Goal: Book appointment/travel/reservation

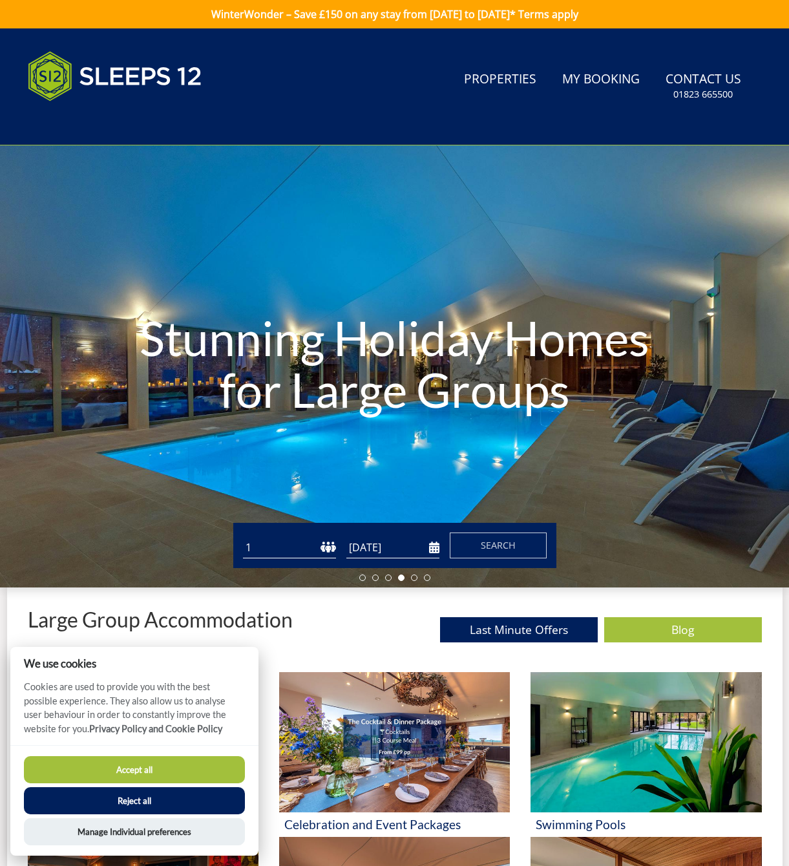
click at [295, 354] on h1 "Stunning Holiday Homes for Large Groups" at bounding box center [394, 364] width 553 height 156
click at [139, 770] on button "Accept all" at bounding box center [134, 769] width 221 height 27
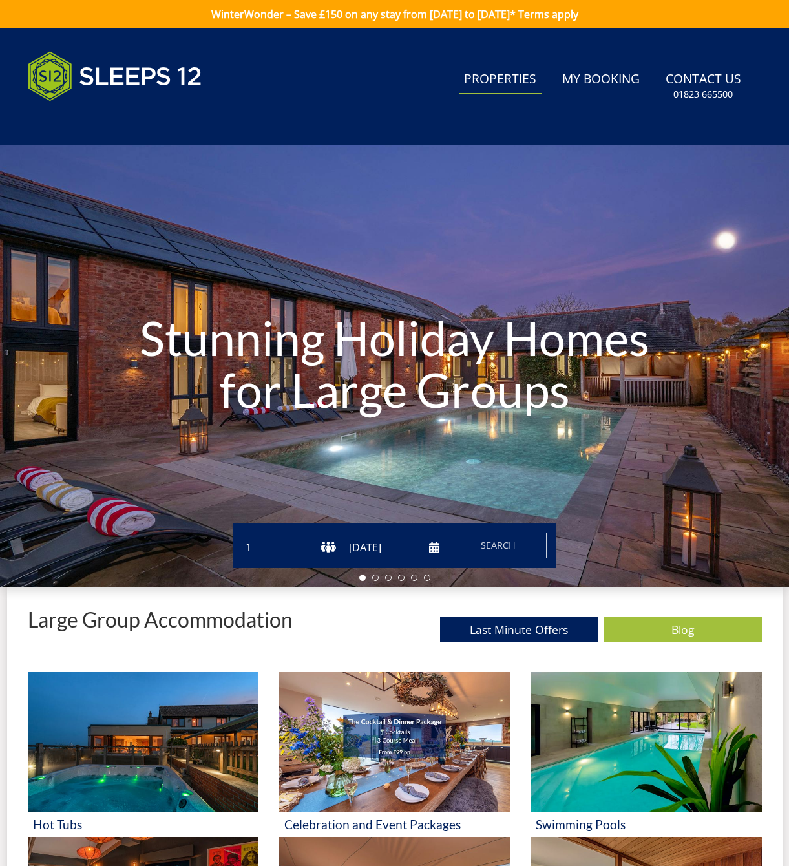
click at [512, 79] on link "Properties" at bounding box center [500, 79] width 83 height 29
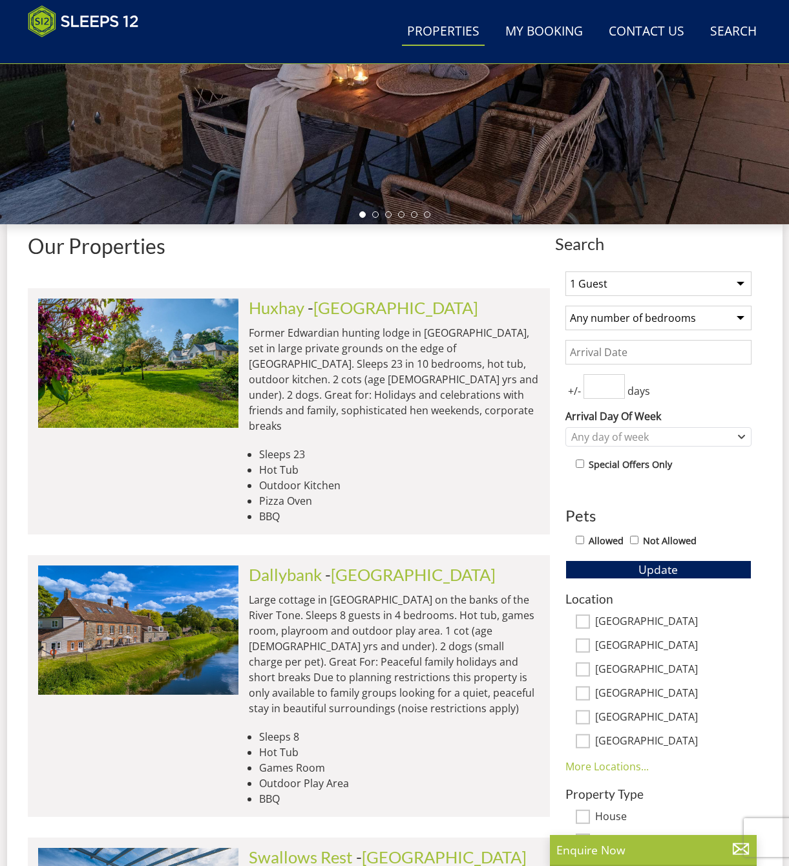
scroll to position [626, 0]
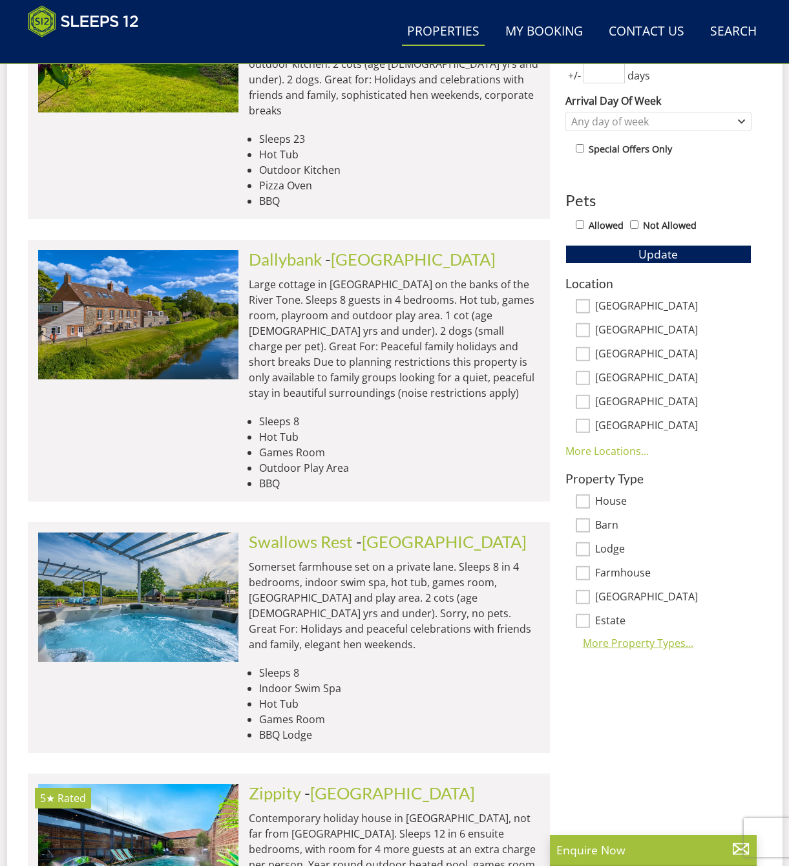
click at [629, 649] on div "More Property Types..." at bounding box center [658, 643] width 186 height 16
click at [600, 453] on link "More Locations..." at bounding box center [606, 451] width 83 height 14
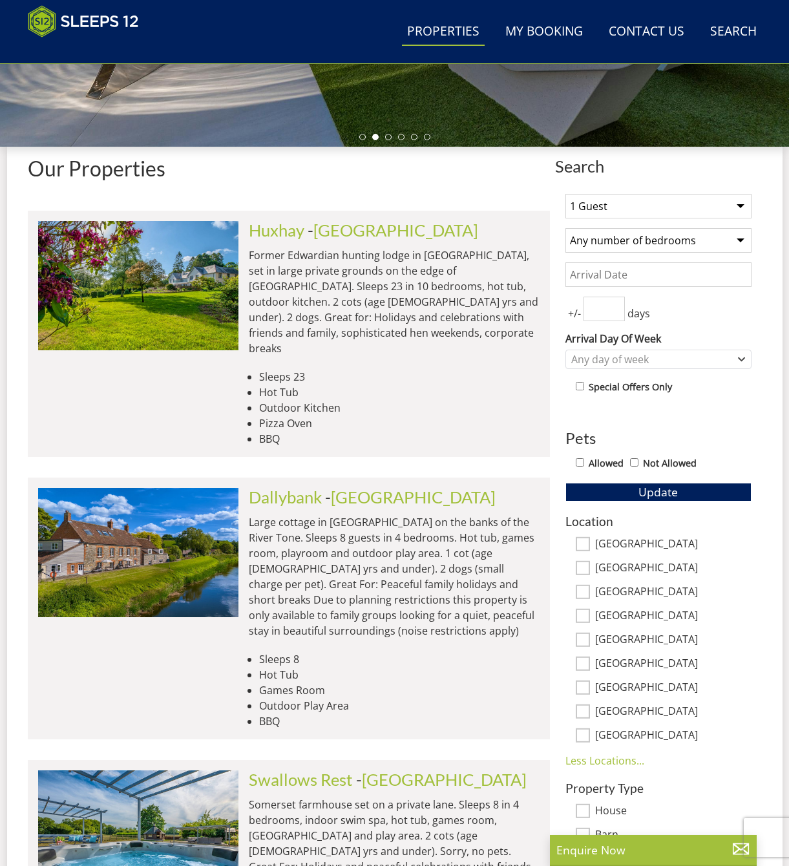
scroll to position [316, 0]
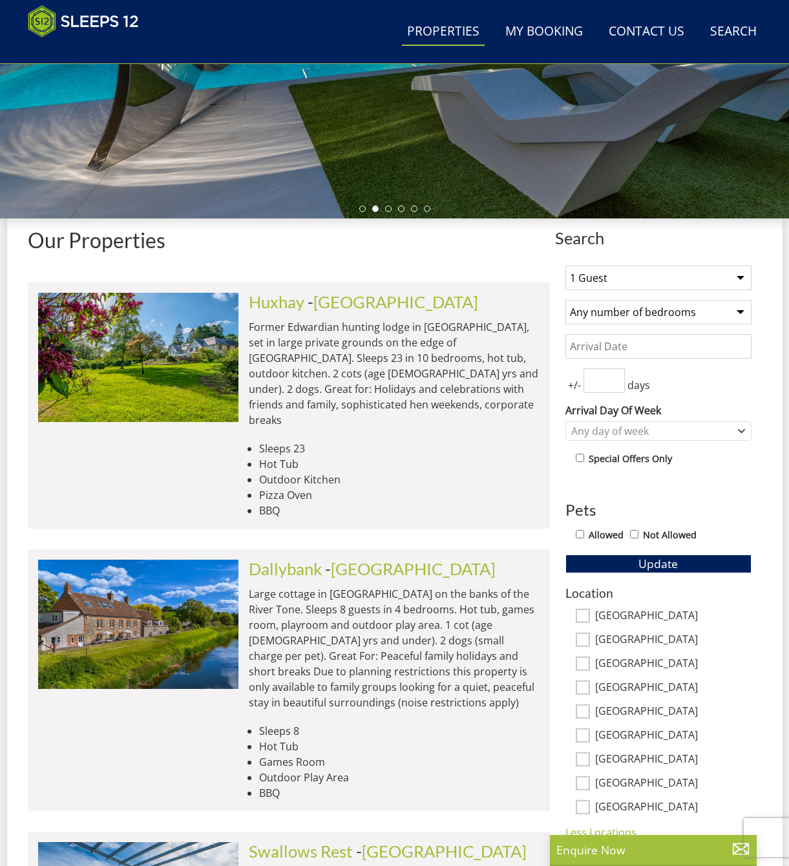
select select "5"
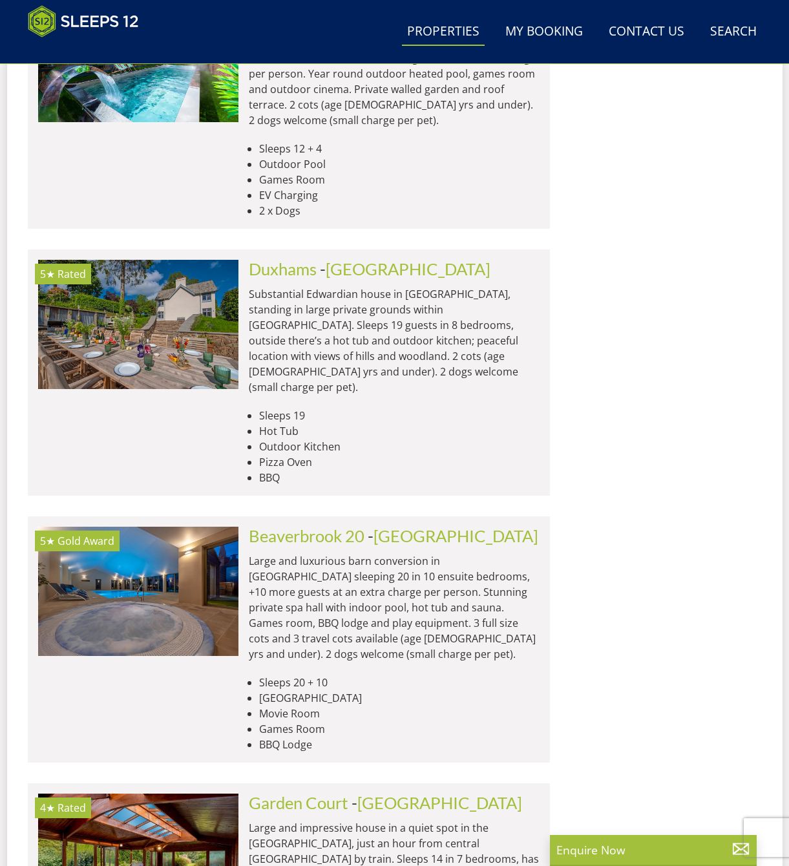
scroll to position [1488, 0]
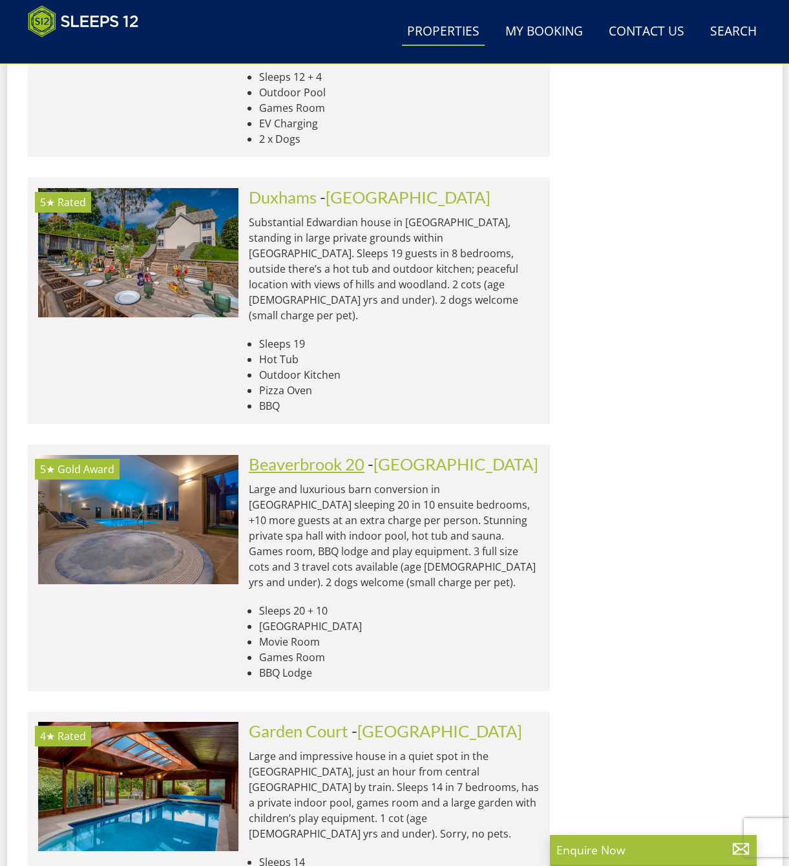
click at [291, 454] on link "Beaverbrook 20" at bounding box center [307, 463] width 116 height 19
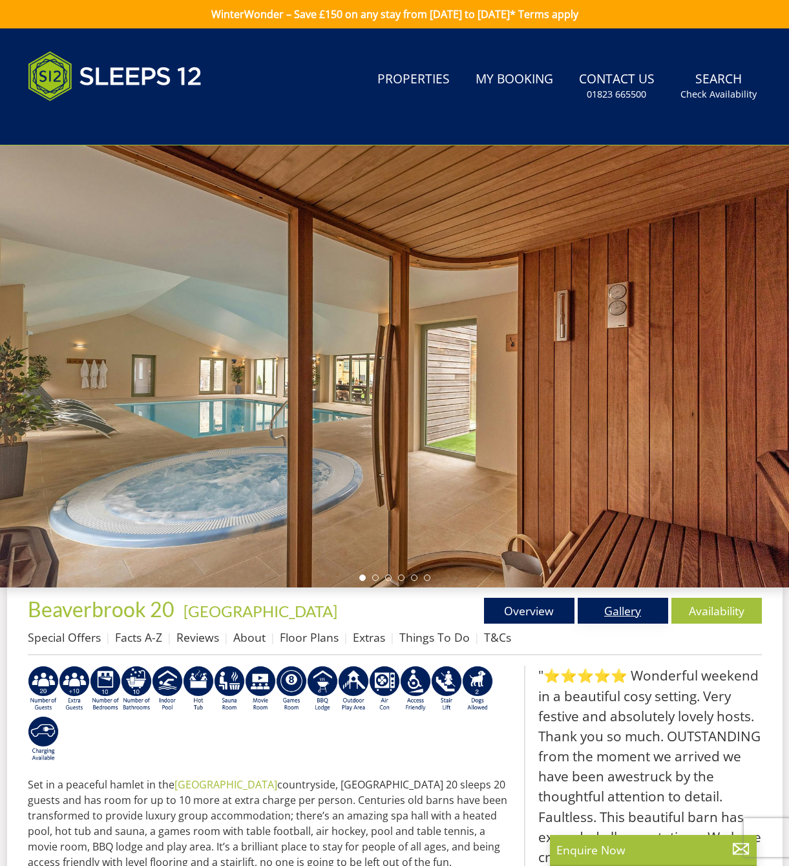
click at [635, 613] on link "Gallery" at bounding box center [623, 611] width 90 height 26
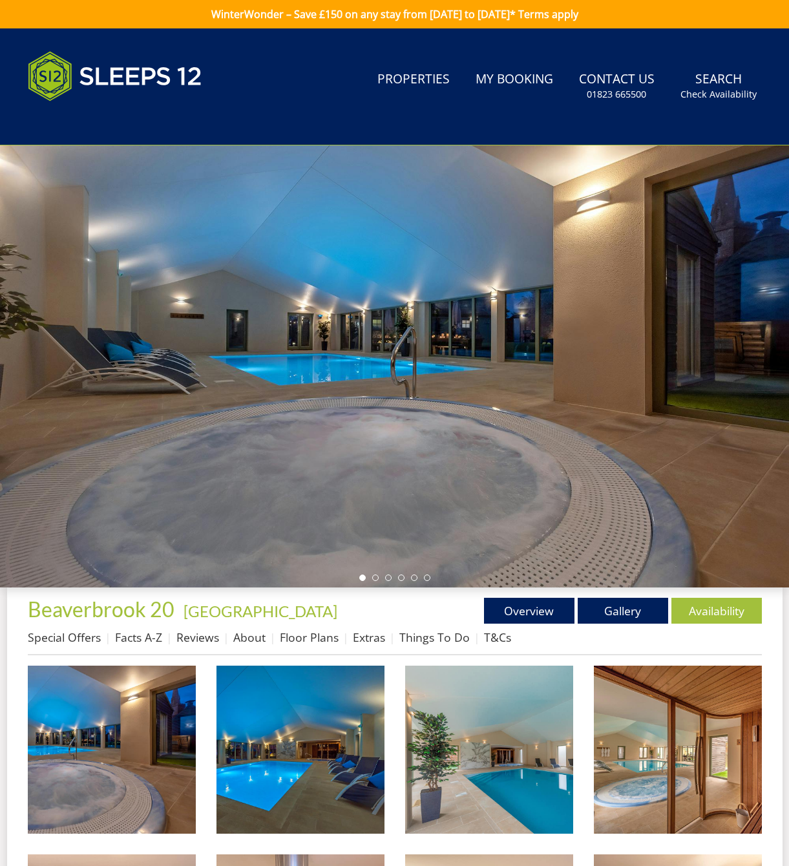
click at [646, 403] on div at bounding box center [394, 366] width 789 height 442
click at [377, 581] on li at bounding box center [375, 578] width 6 height 6
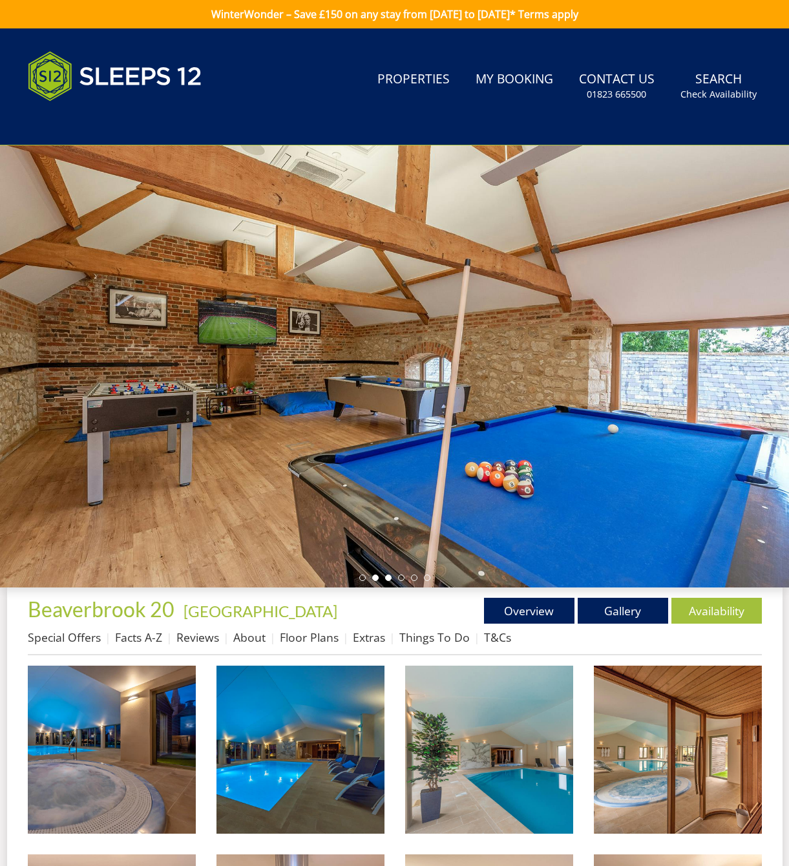
click at [388, 581] on li at bounding box center [388, 578] width 6 height 6
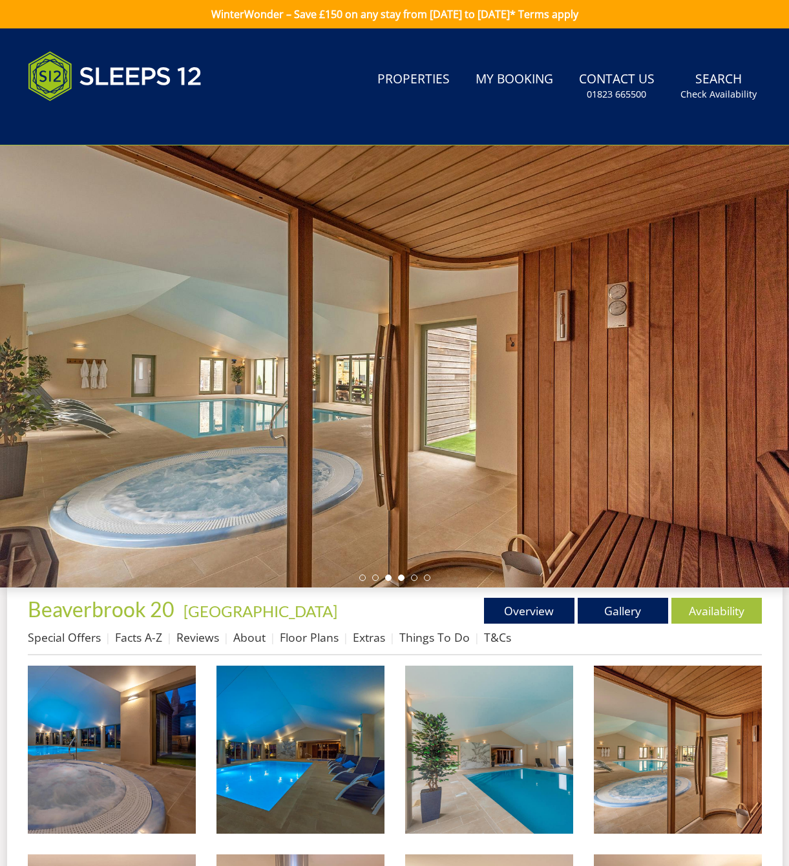
click at [402, 581] on li at bounding box center [401, 578] width 6 height 6
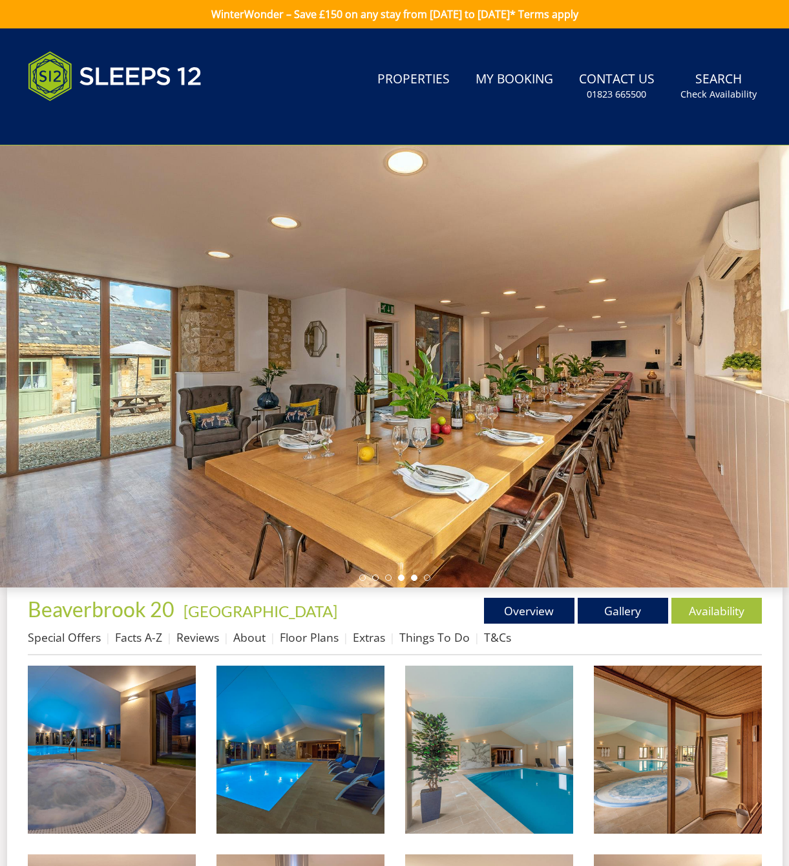
click at [409, 581] on ul at bounding box center [394, 578] width 71 height 6
click at [412, 581] on li at bounding box center [414, 578] width 6 height 6
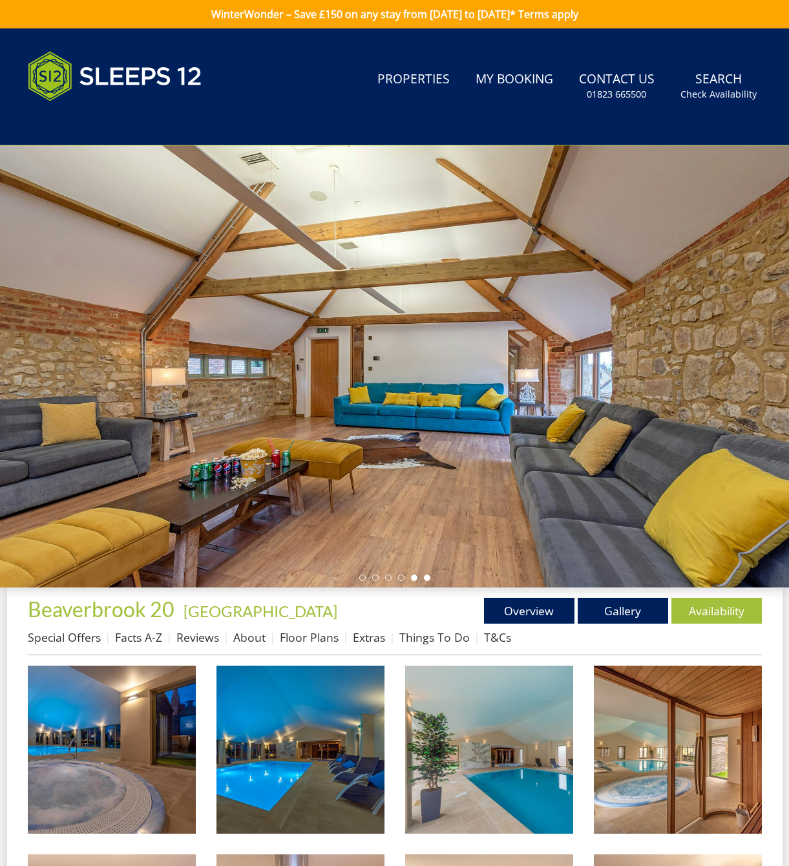
click at [428, 581] on li at bounding box center [427, 578] width 6 height 6
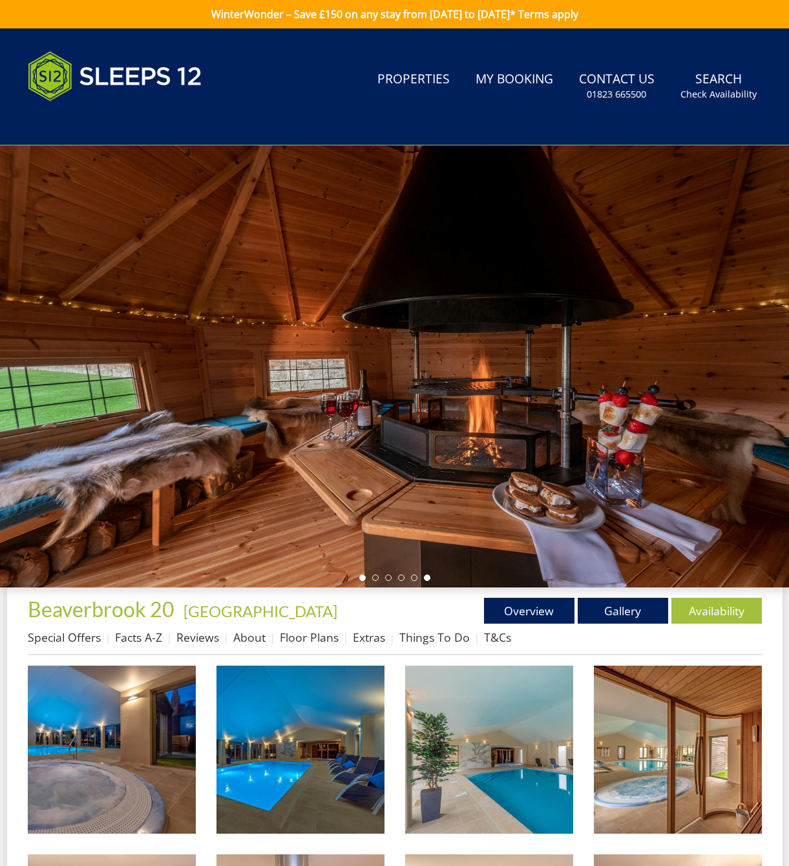
click at [362, 581] on li at bounding box center [362, 578] width 6 height 6
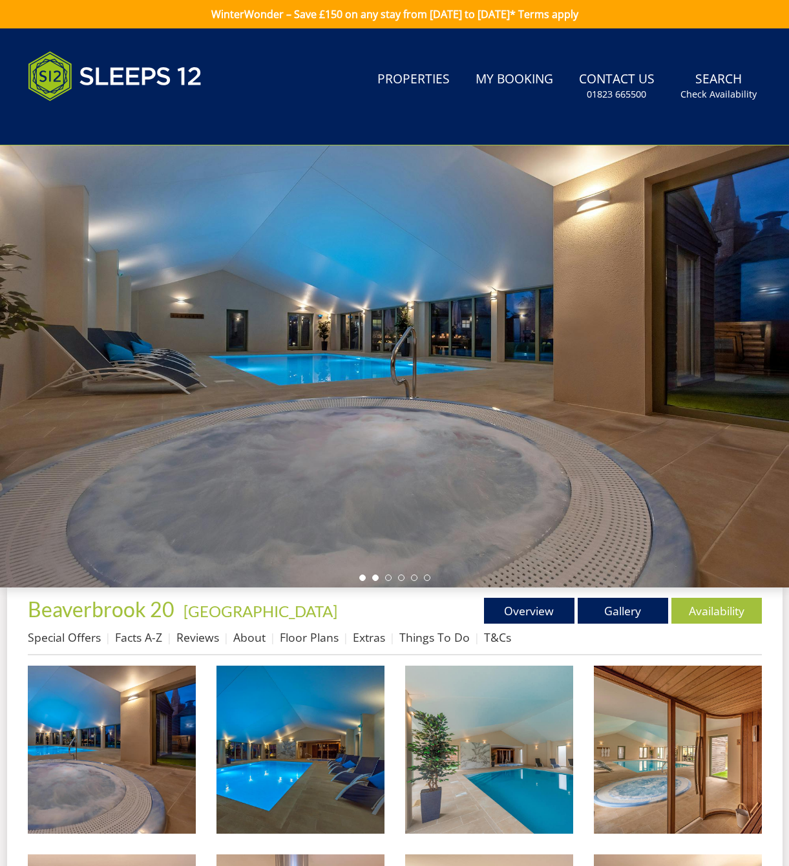
click at [375, 581] on li at bounding box center [375, 578] width 6 height 6
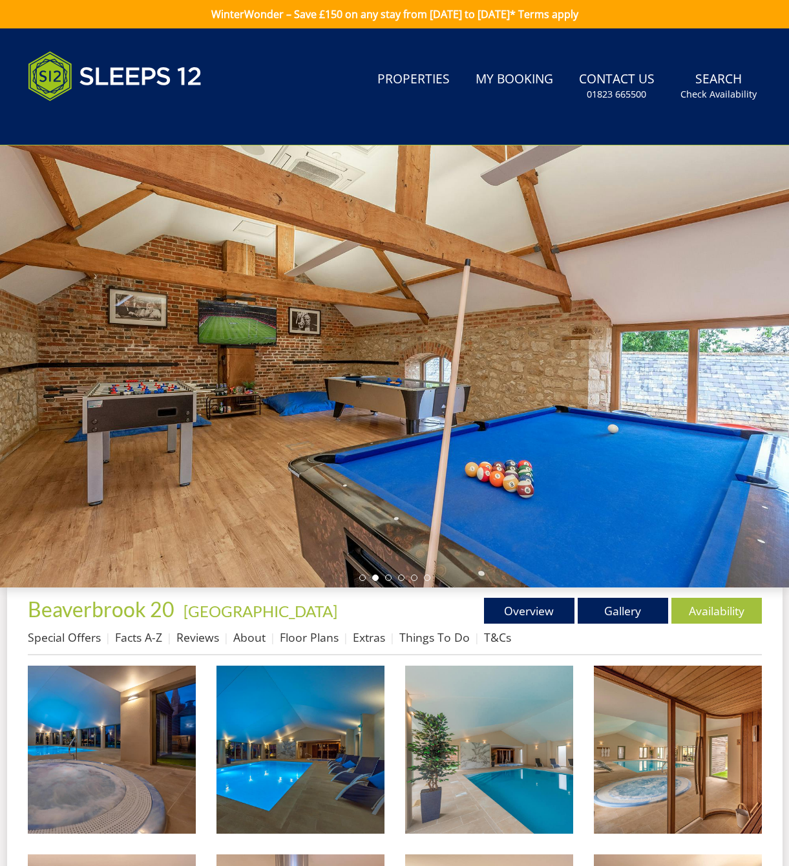
click at [392, 581] on ul at bounding box center [394, 578] width 71 height 6
click at [403, 581] on li at bounding box center [401, 578] width 6 height 6
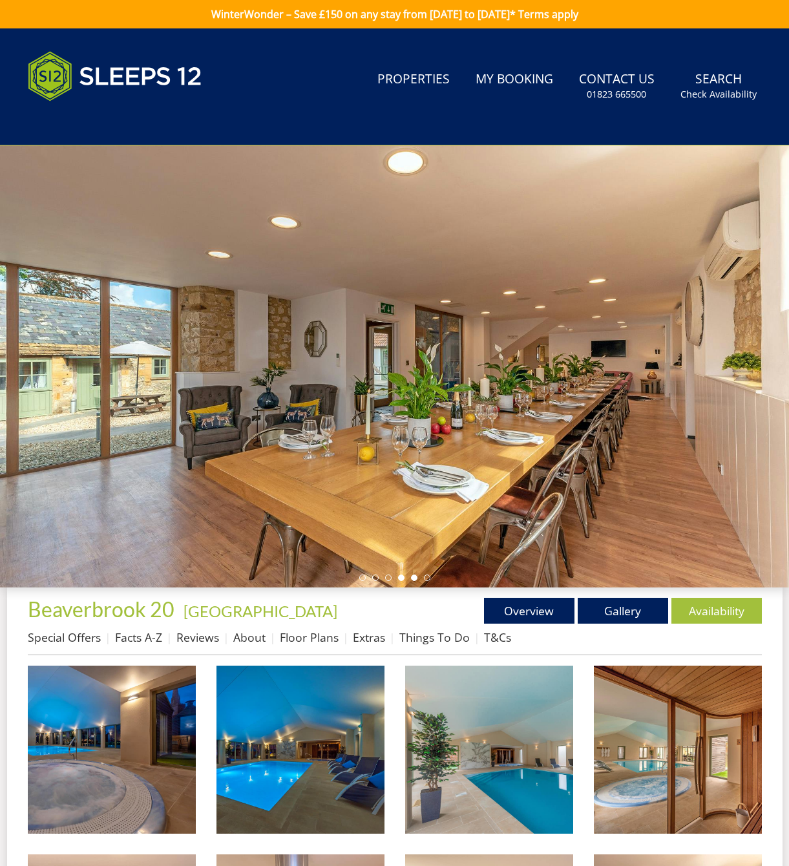
click at [416, 581] on li at bounding box center [414, 578] width 6 height 6
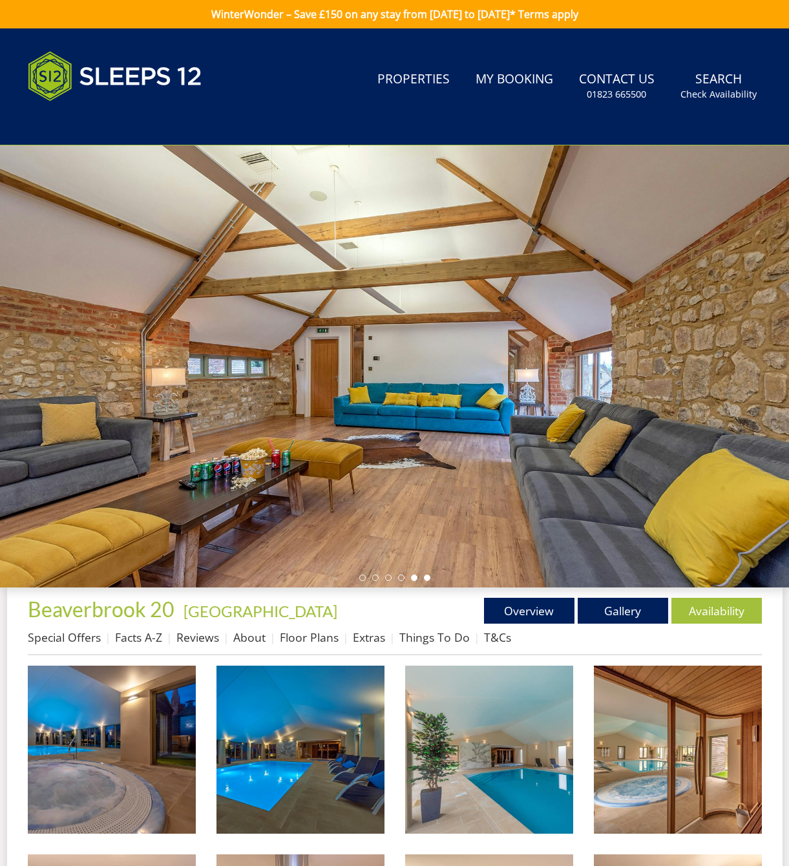
click at [430, 581] on li at bounding box center [427, 578] width 6 height 6
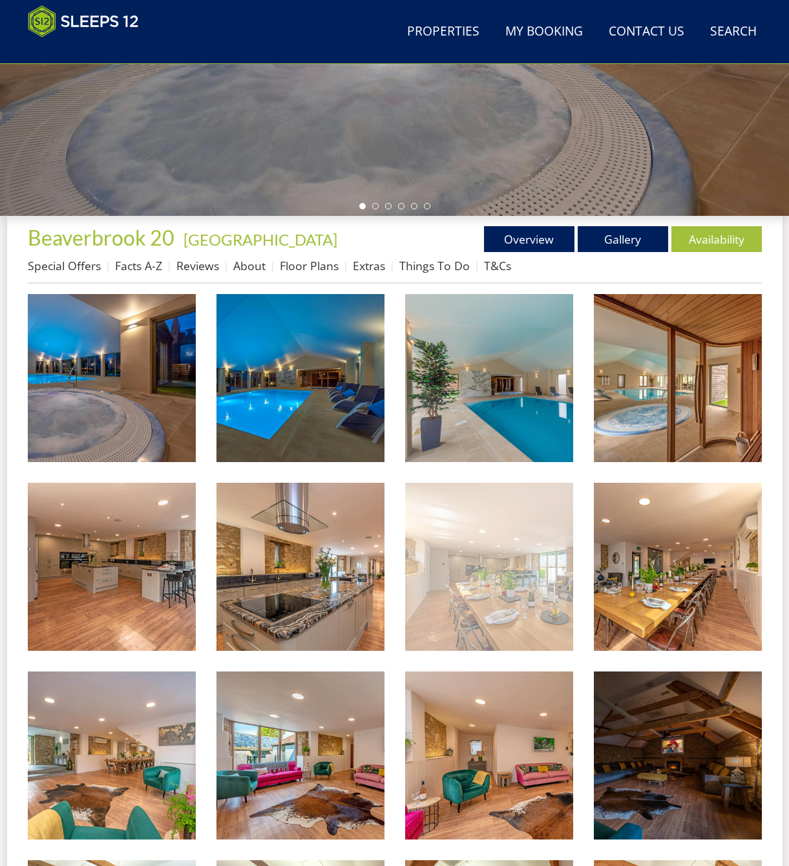
scroll to position [52, 0]
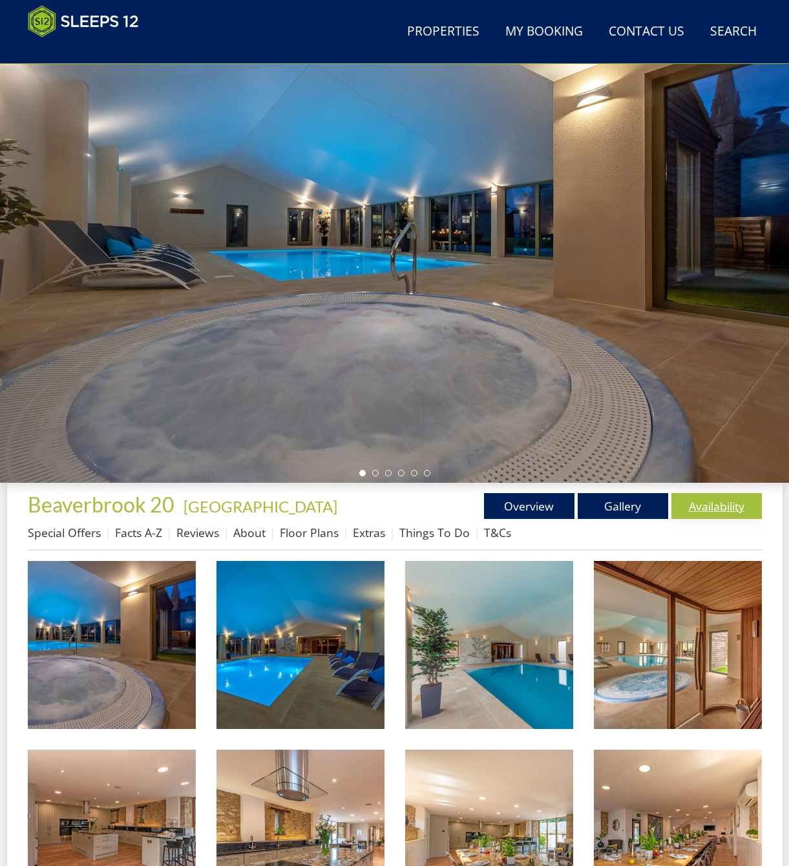
click at [721, 514] on link "Availability" at bounding box center [716, 506] width 90 height 26
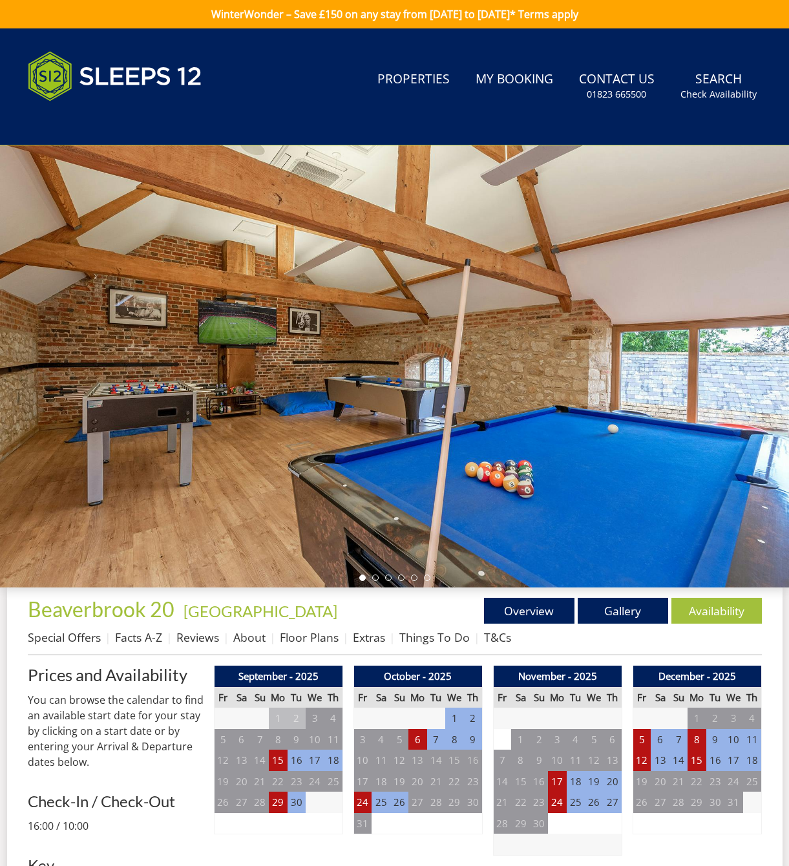
scroll to position [231, 0]
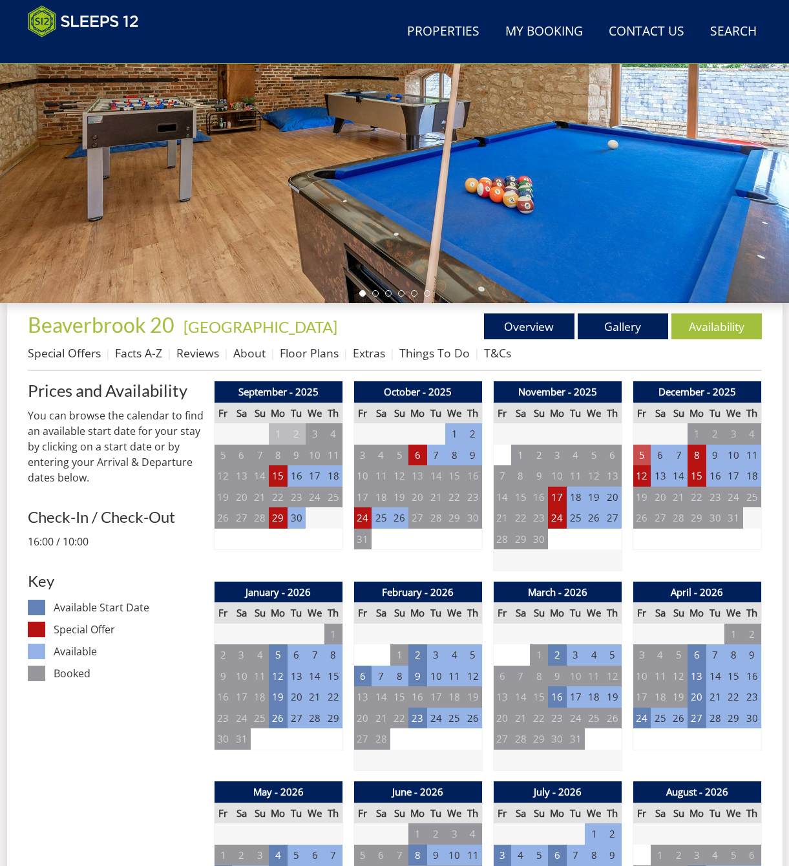
click at [644, 457] on td "5" at bounding box center [642, 455] width 18 height 21
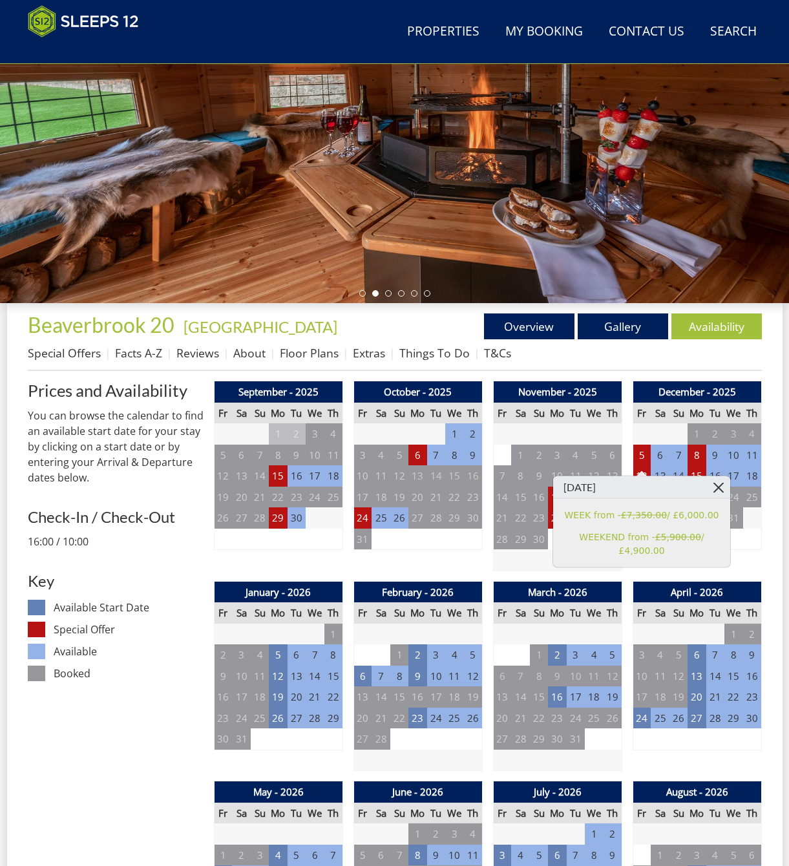
click at [721, 487] on link at bounding box center [719, 487] width 23 height 23
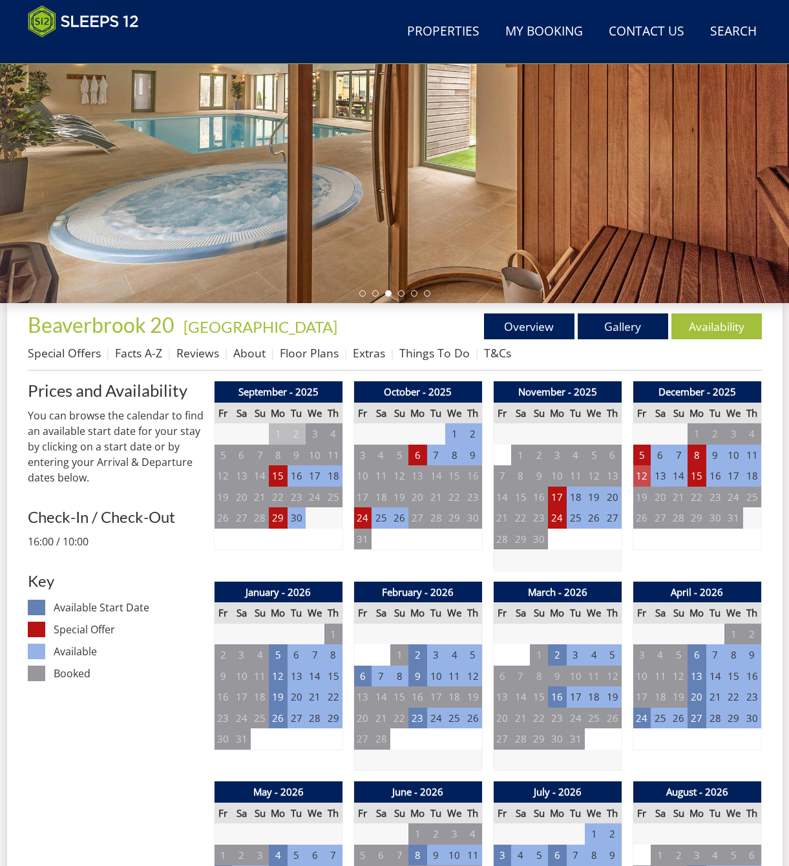
click at [643, 480] on td "12" at bounding box center [642, 475] width 18 height 21
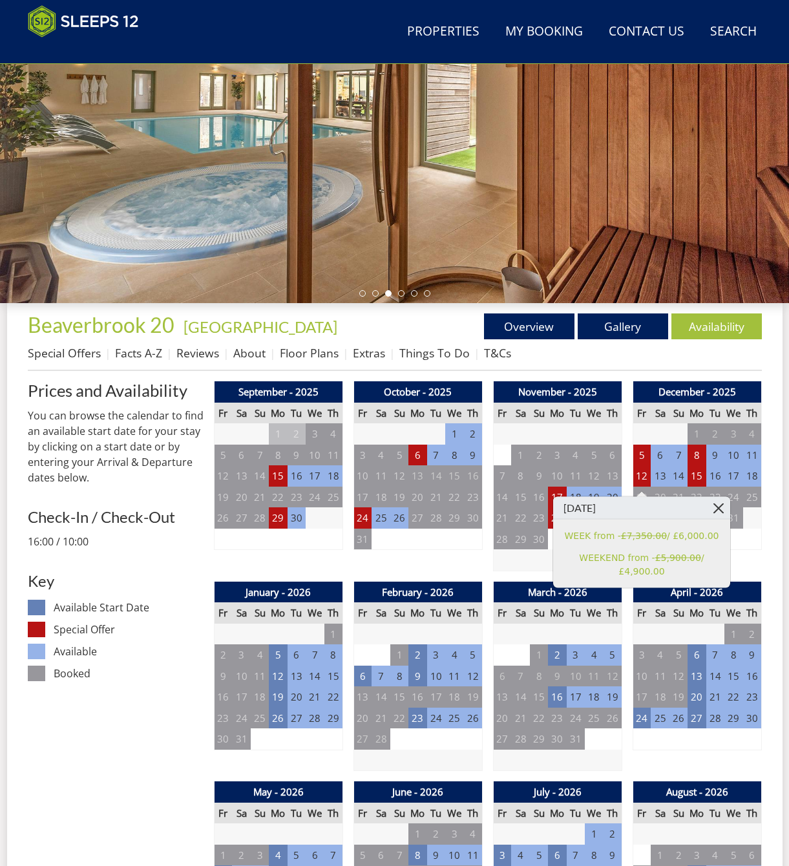
click at [723, 507] on link at bounding box center [719, 508] width 23 height 23
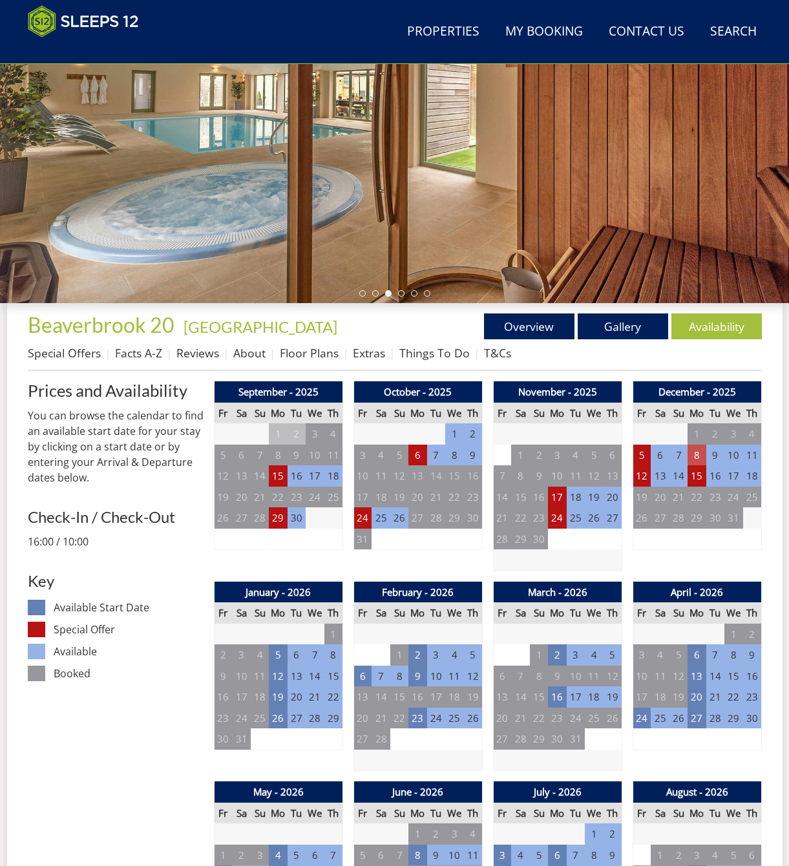
click at [697, 457] on td "8" at bounding box center [697, 455] width 18 height 21
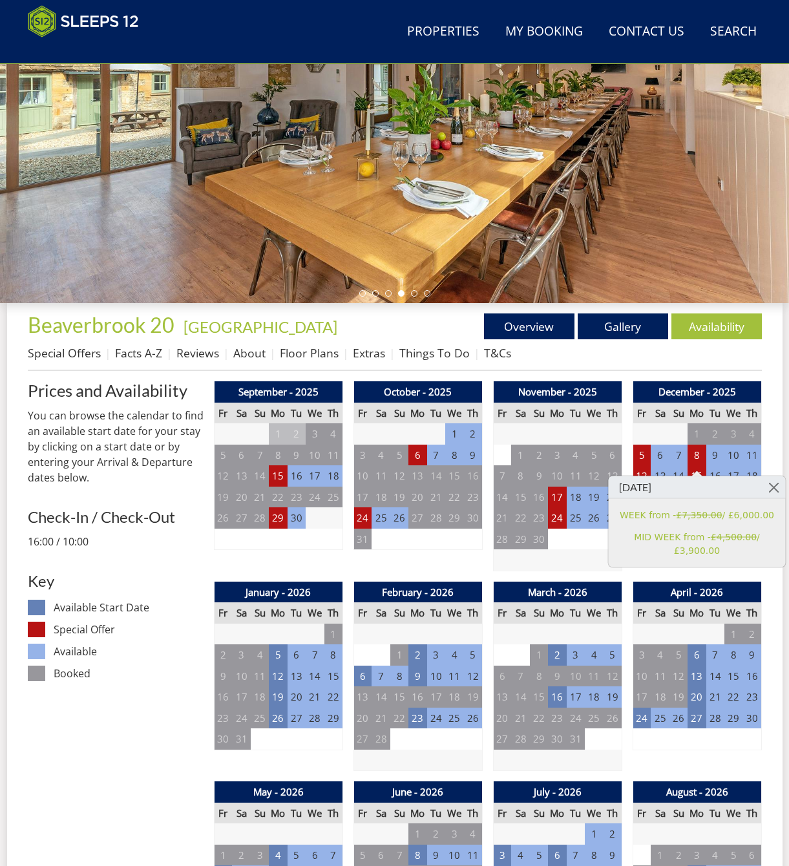
click at [774, 487] on link at bounding box center [774, 487] width 23 height 23
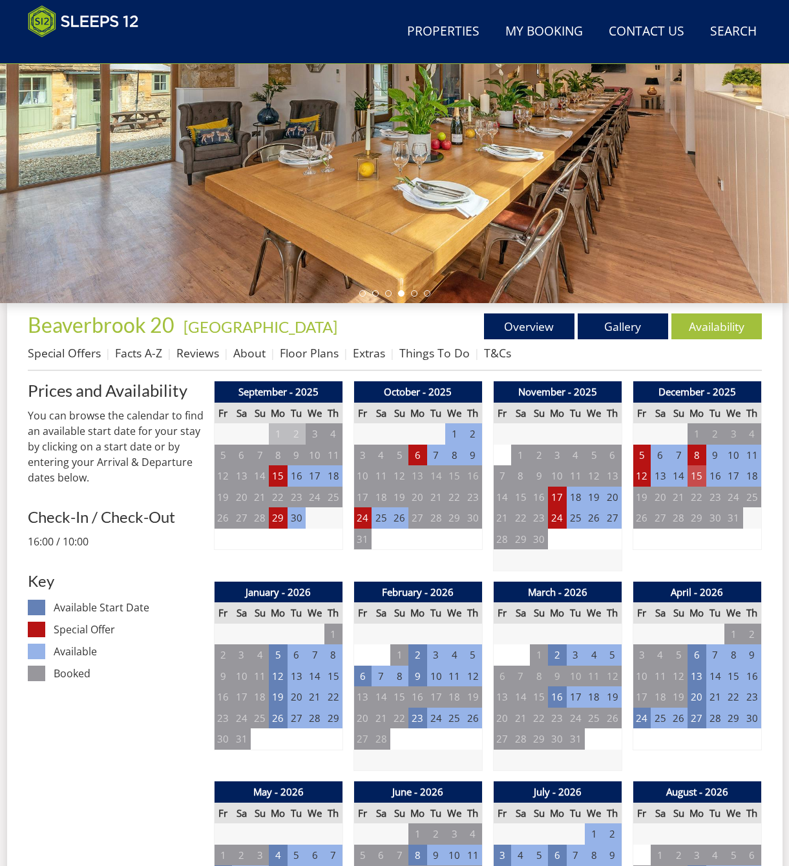
click at [701, 481] on td "15" at bounding box center [697, 475] width 18 height 21
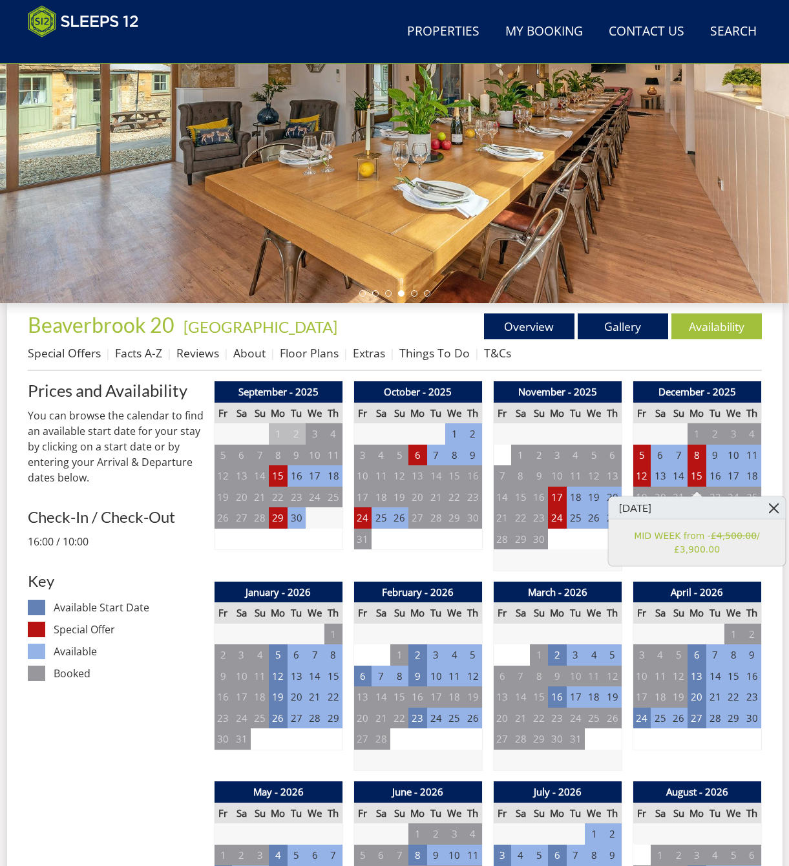
click at [773, 501] on link at bounding box center [774, 508] width 23 height 23
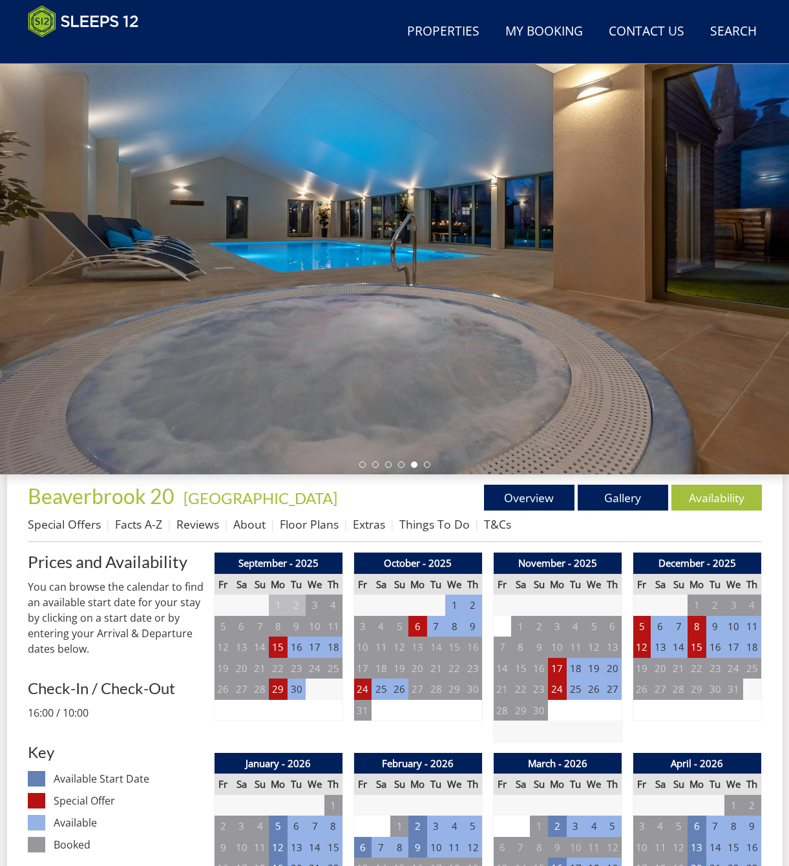
scroll to position [0, 0]
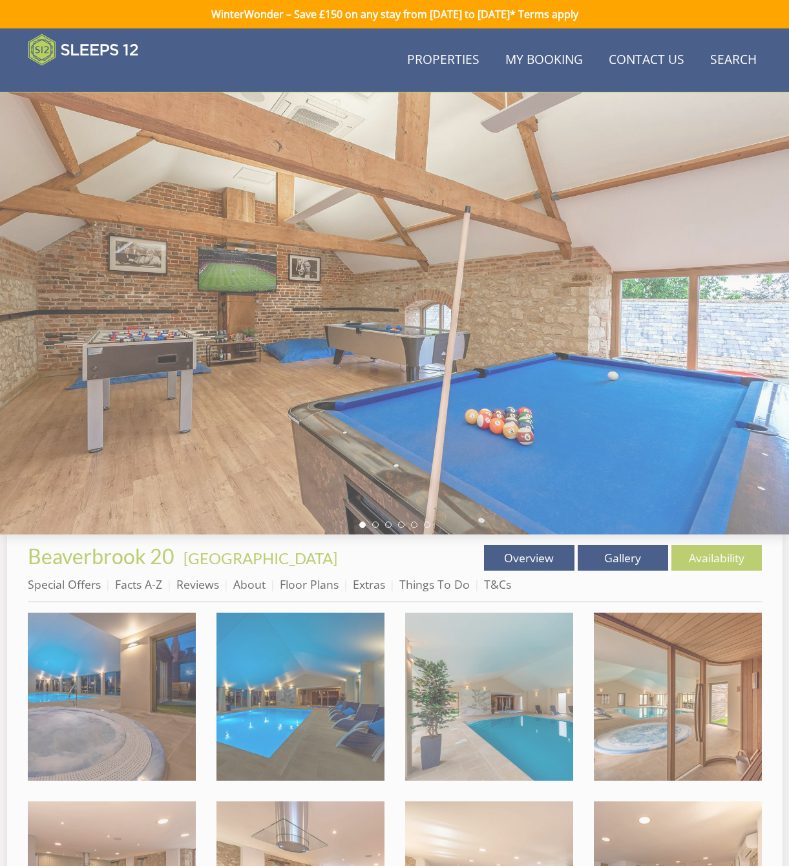
scroll to position [52, 0]
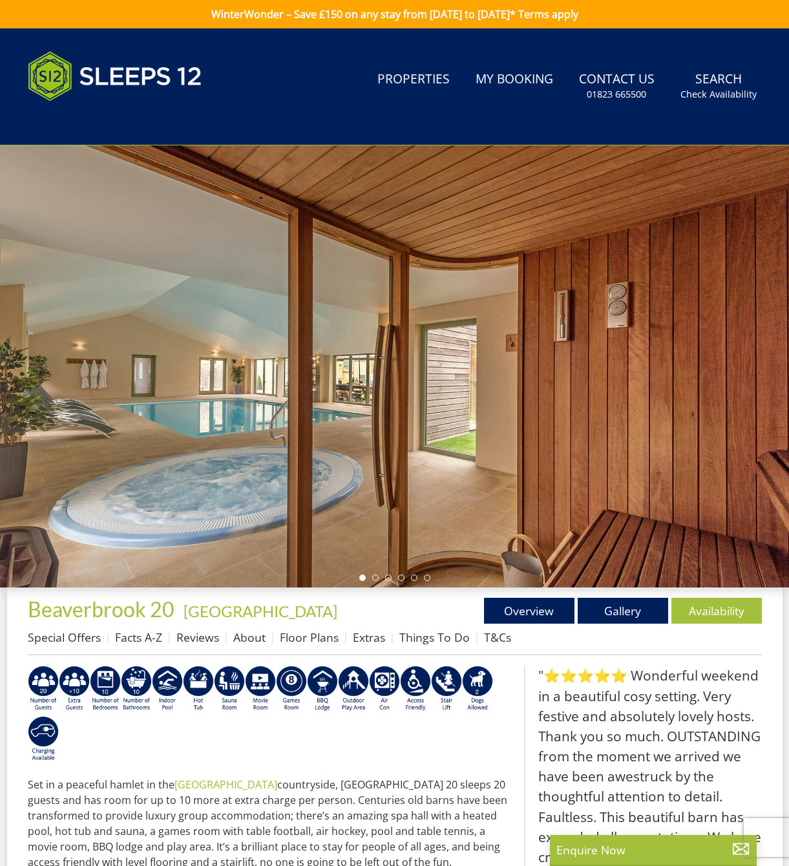
select select "5"
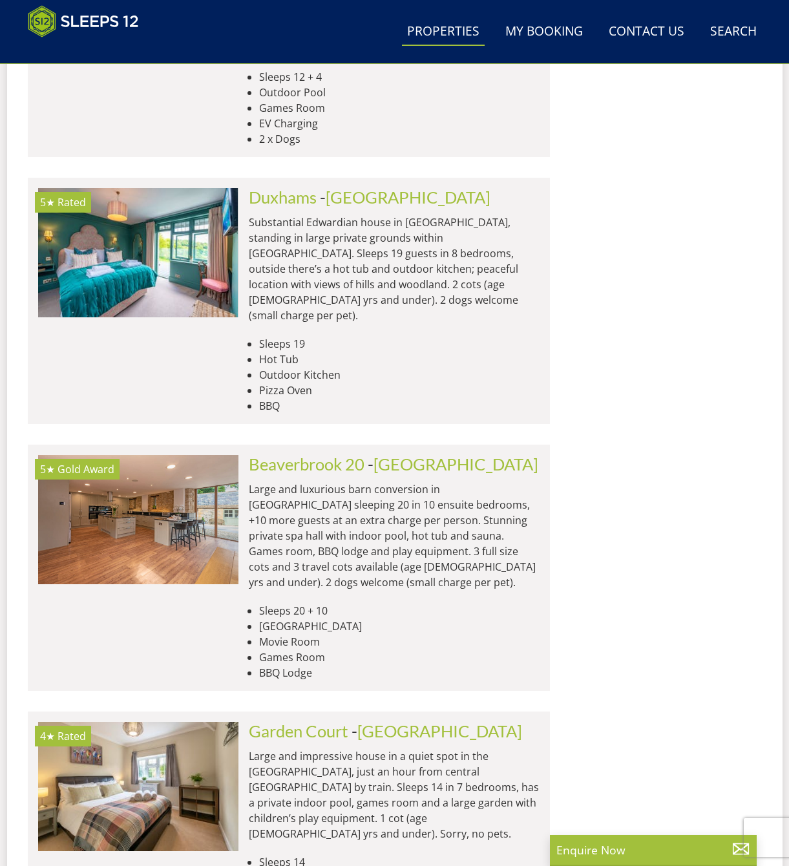
scroll to position [1742, 0]
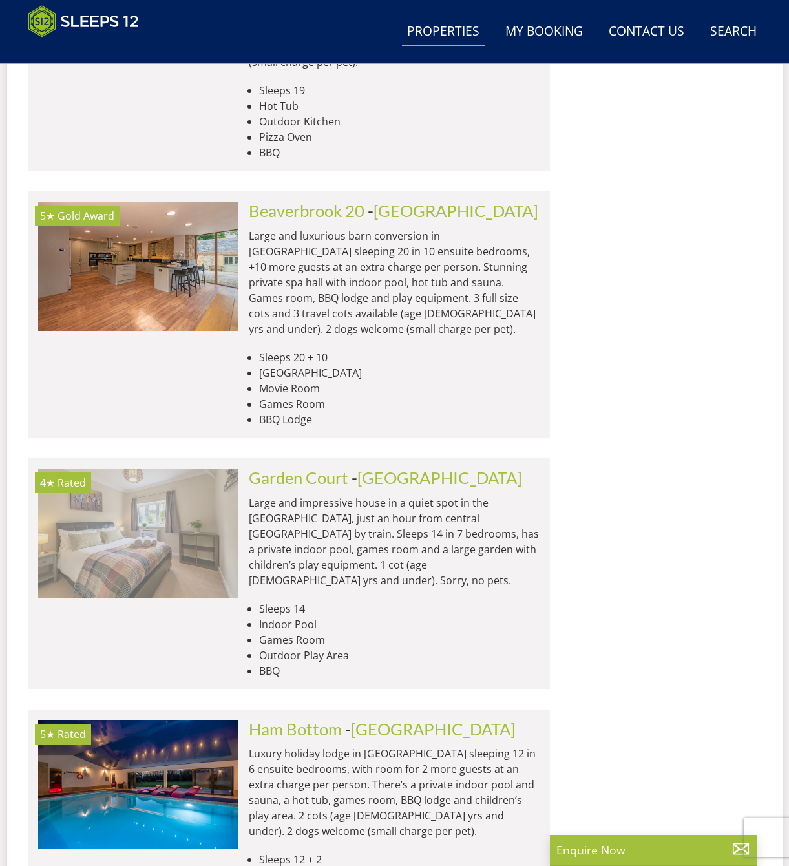
click at [159, 469] on img at bounding box center [138, 533] width 200 height 129
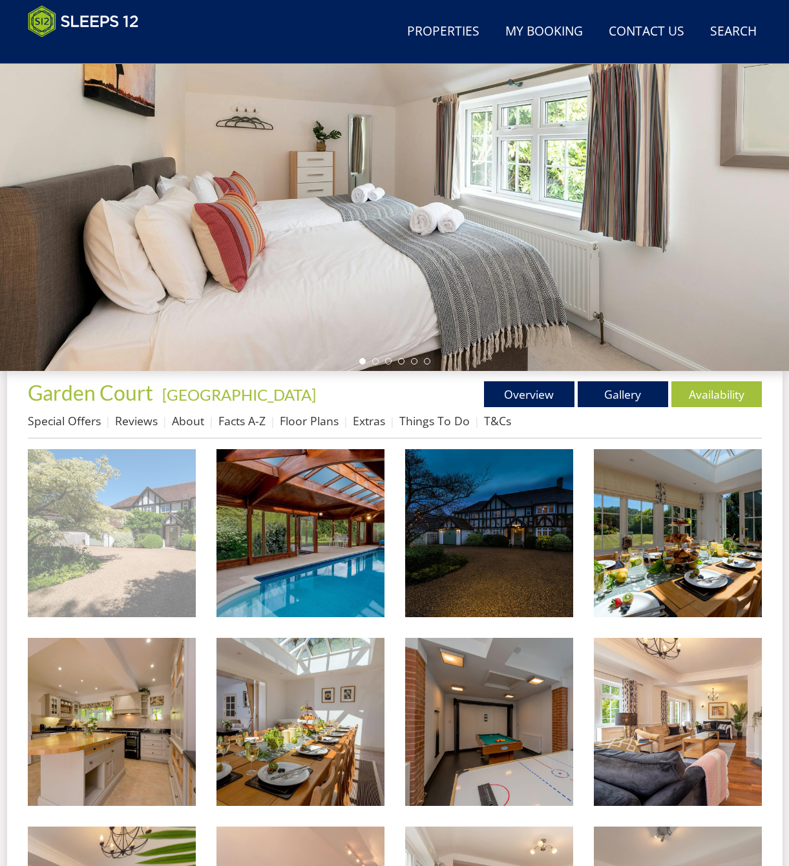
scroll to position [235, 0]
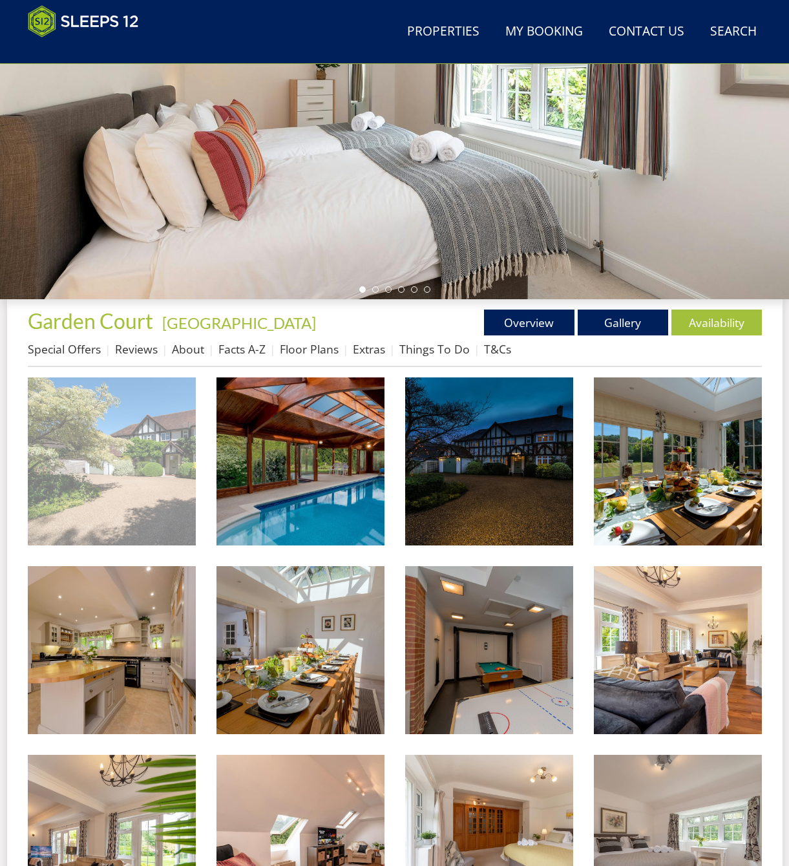
click at [111, 481] on img at bounding box center [112, 461] width 168 height 168
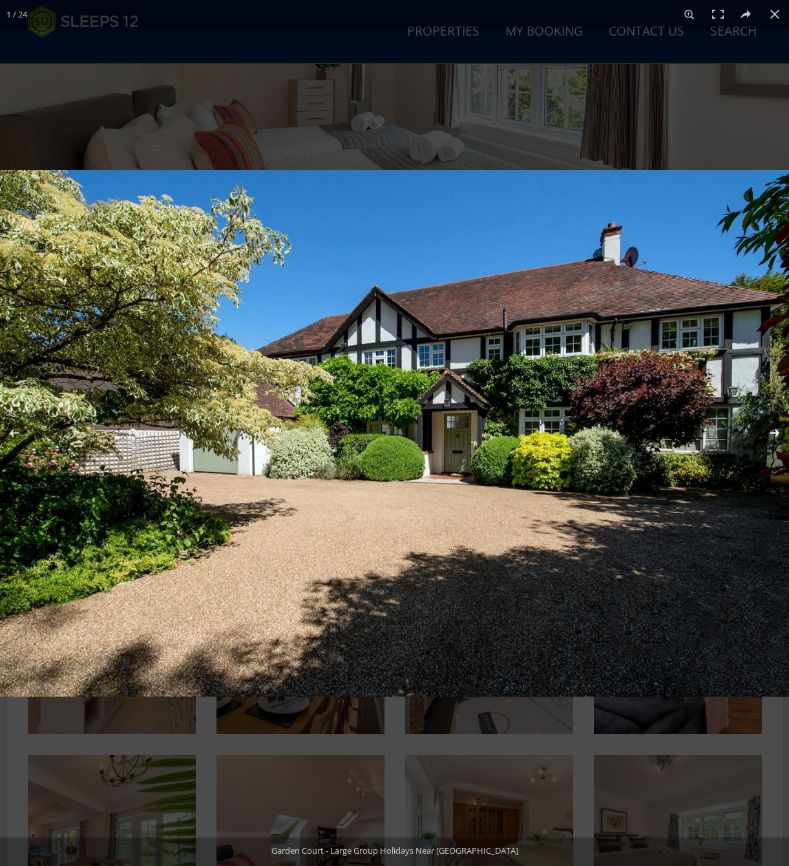
click at [782, 426] on button at bounding box center [766, 433] width 45 height 65
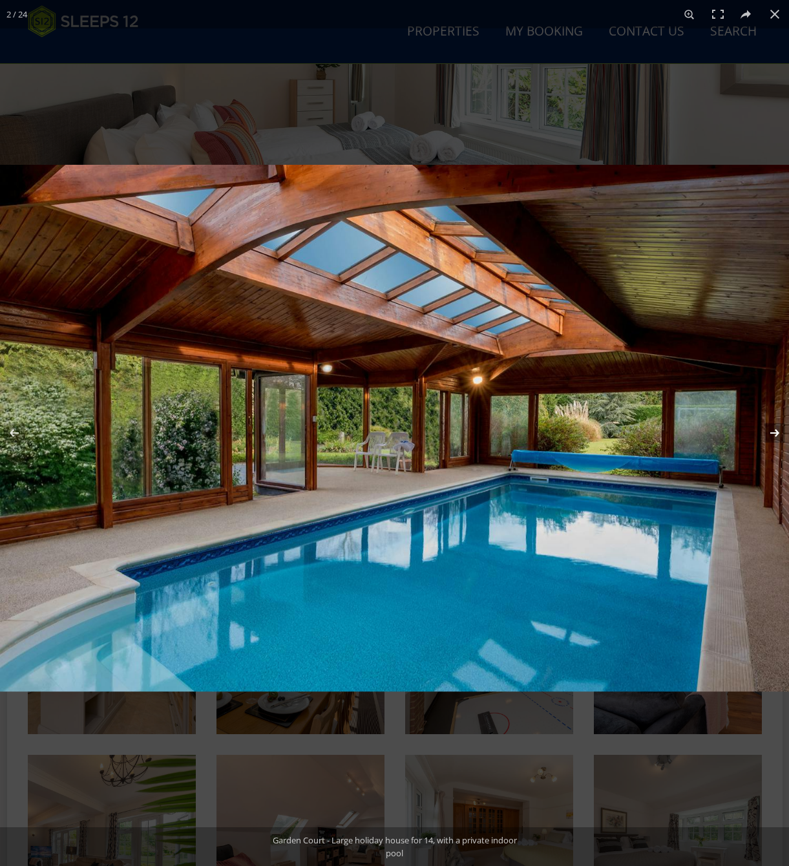
click at [782, 426] on button at bounding box center [766, 433] width 45 height 65
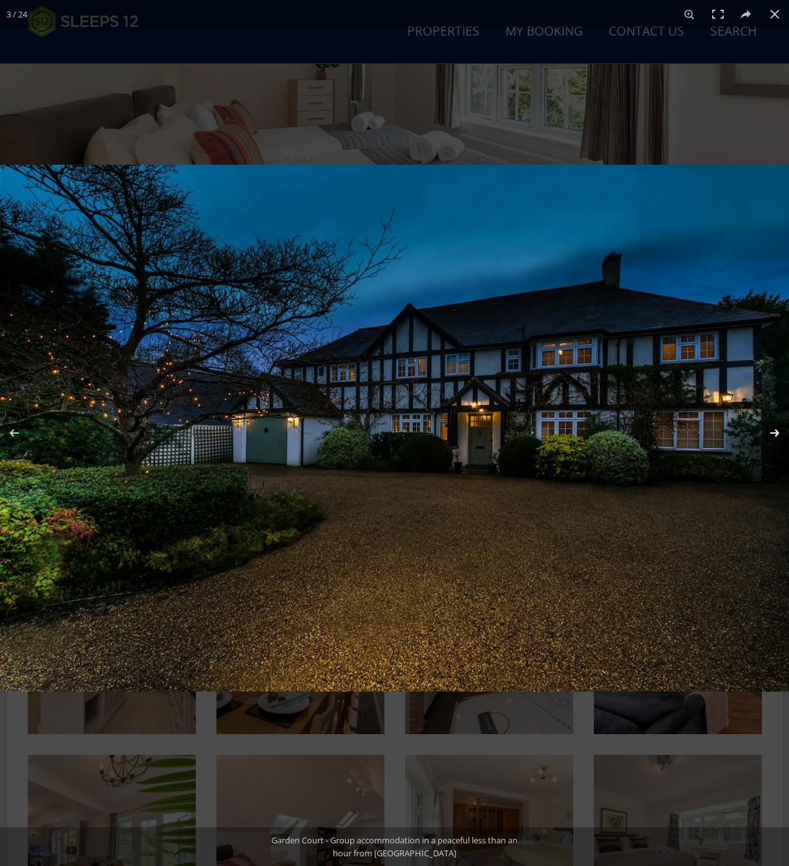
click at [782, 426] on button at bounding box center [766, 433] width 45 height 65
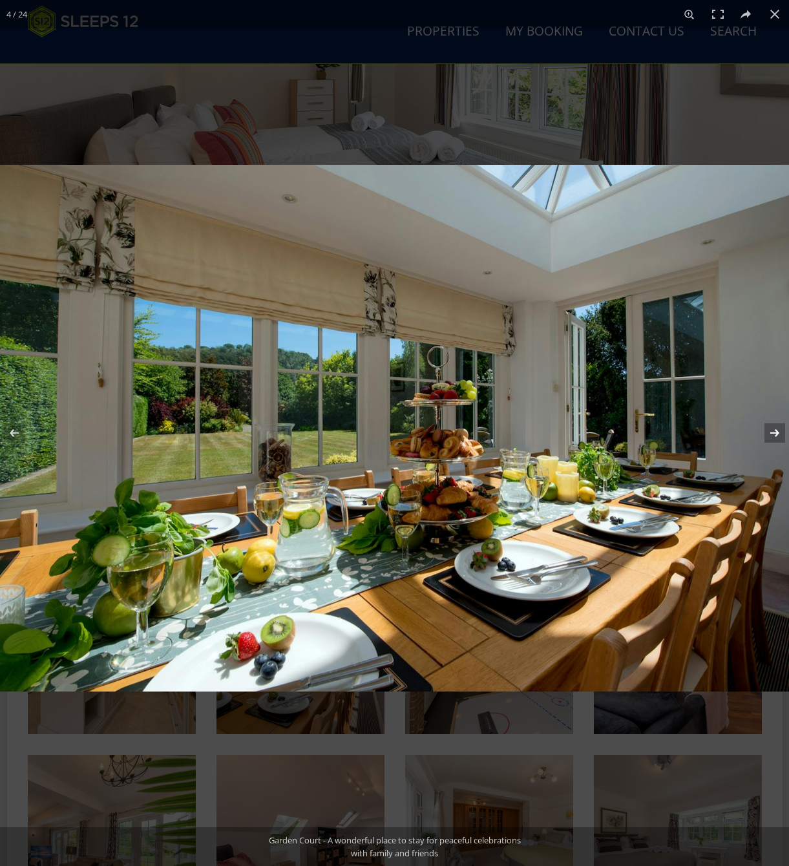
click at [782, 426] on button at bounding box center [766, 433] width 45 height 65
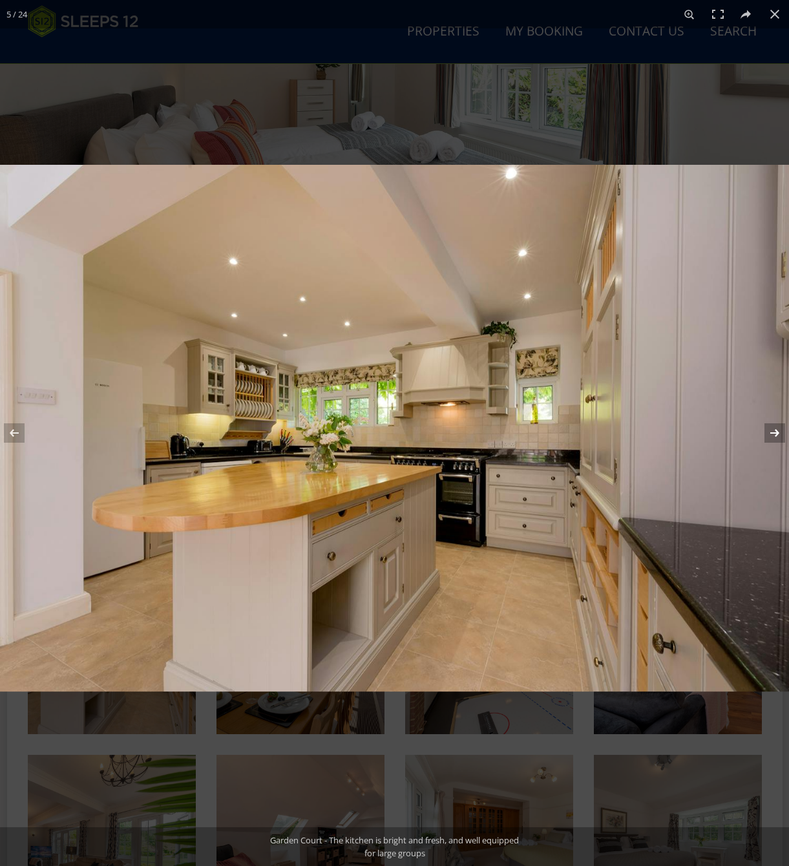
click at [781, 430] on button at bounding box center [766, 433] width 45 height 65
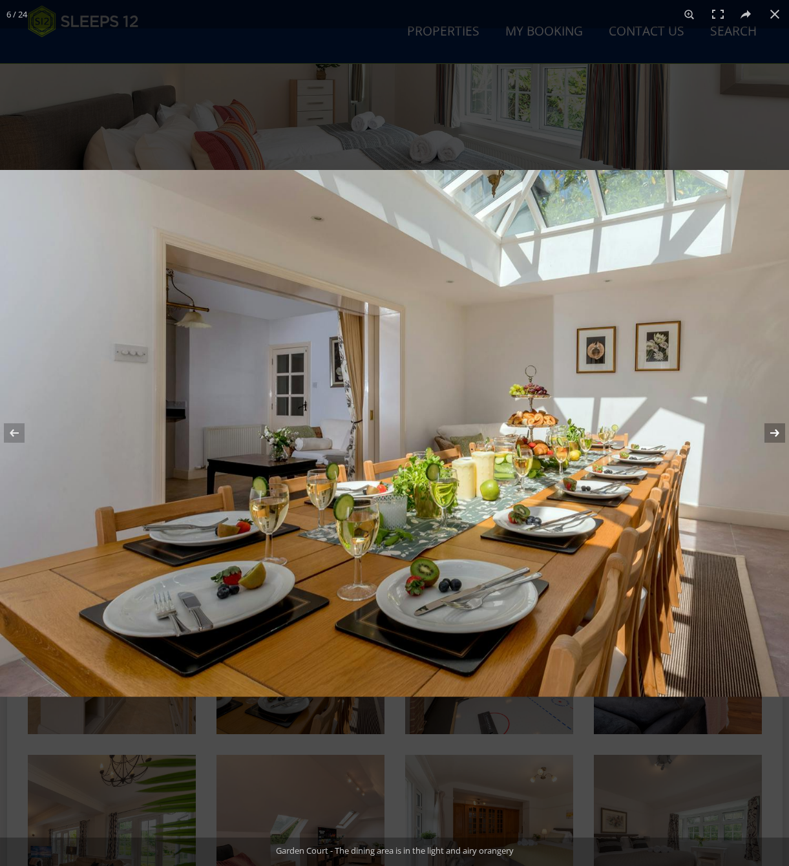
click at [781, 430] on button at bounding box center [766, 433] width 45 height 65
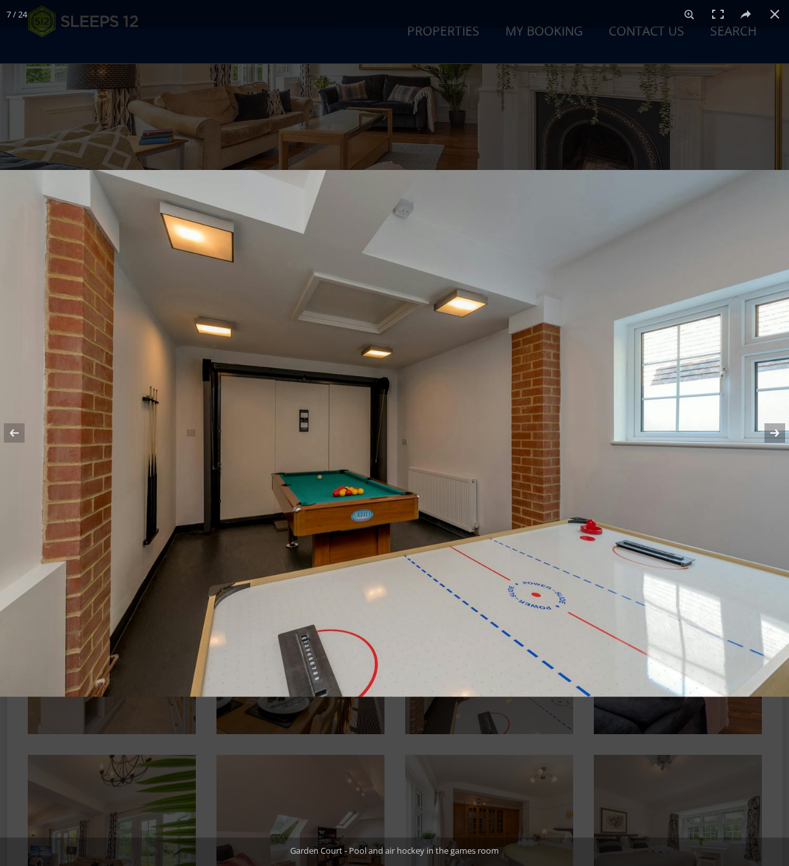
click at [781, 430] on button at bounding box center [766, 433] width 45 height 65
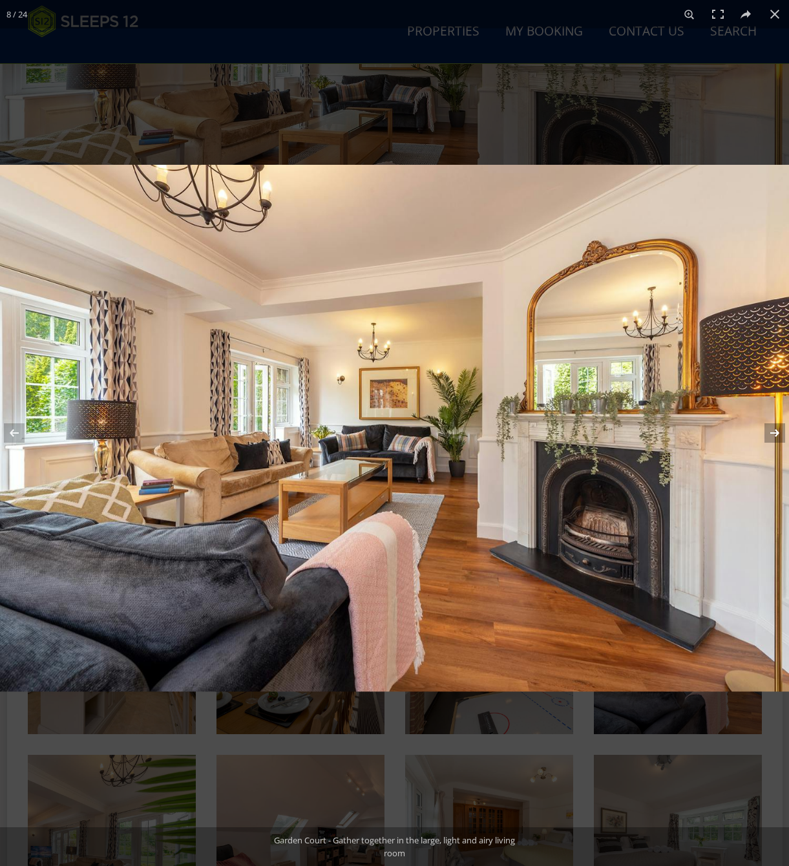
click at [781, 430] on button at bounding box center [766, 433] width 45 height 65
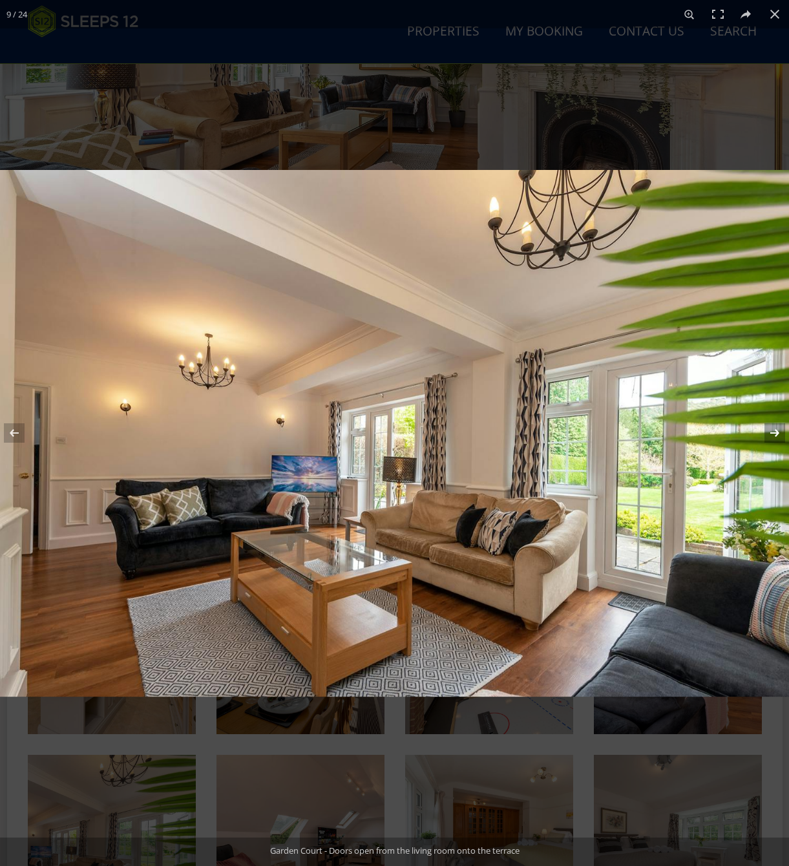
click at [781, 432] on button at bounding box center [766, 433] width 45 height 65
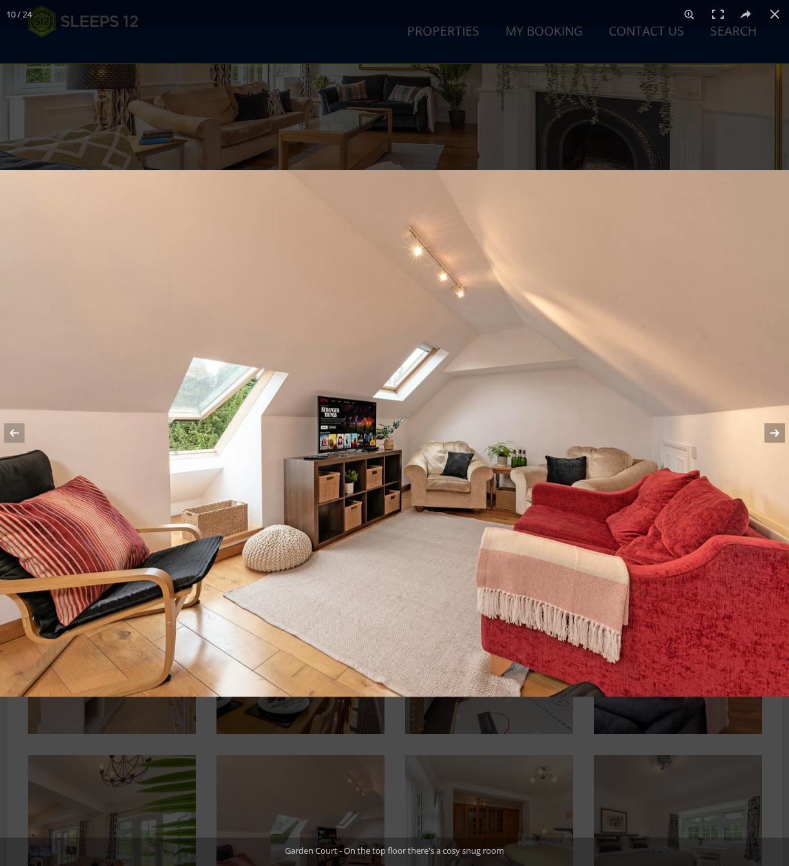
click at [781, 432] on button at bounding box center [766, 433] width 45 height 65
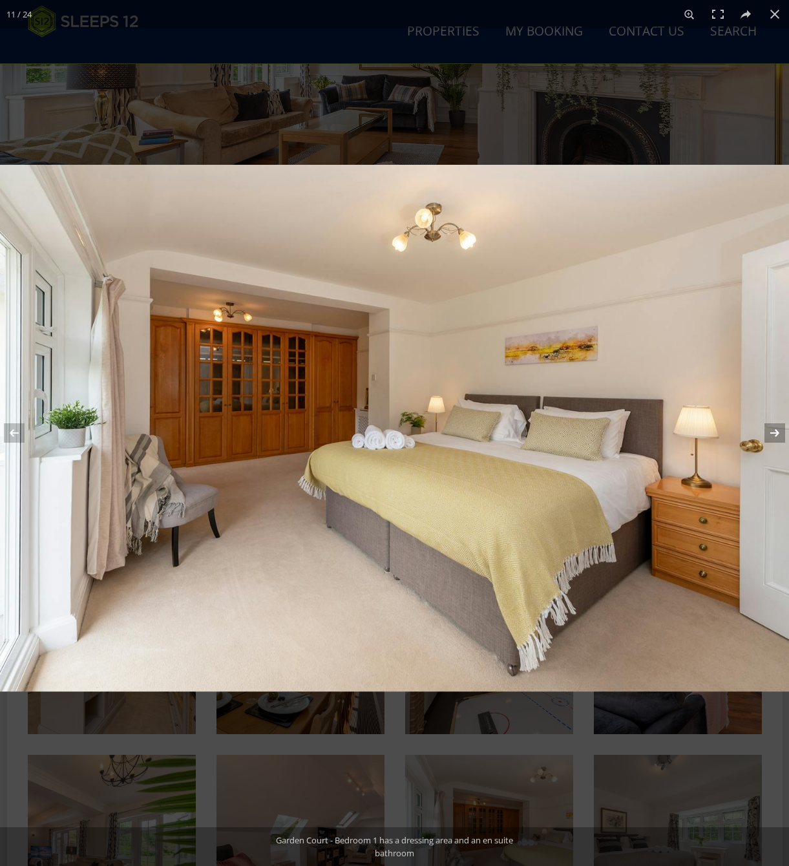
click at [781, 432] on button at bounding box center [766, 433] width 45 height 65
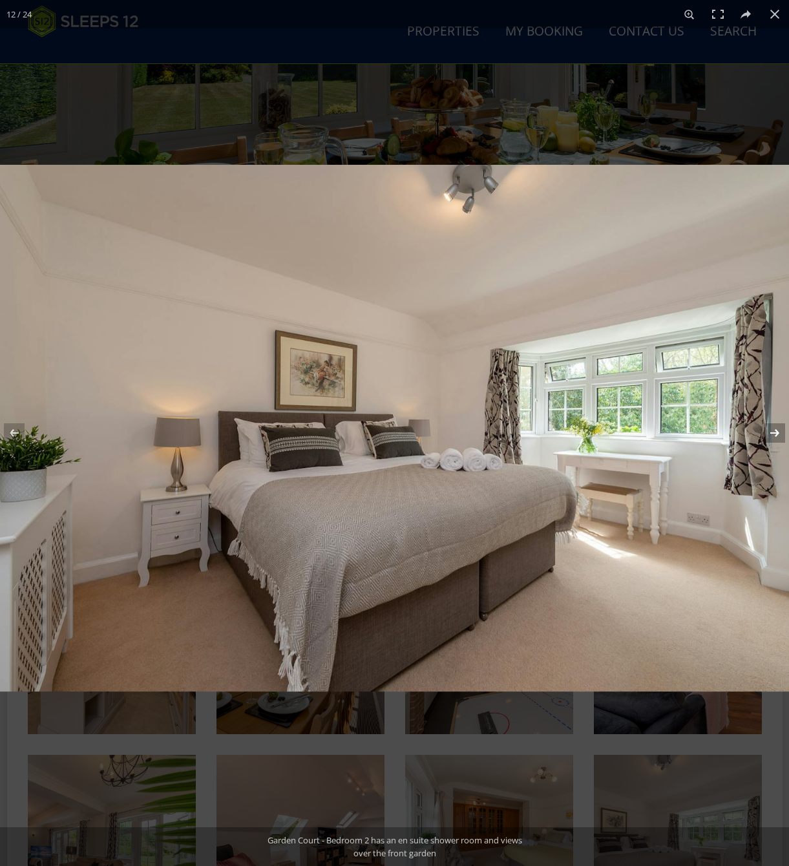
click at [781, 432] on button at bounding box center [766, 433] width 45 height 65
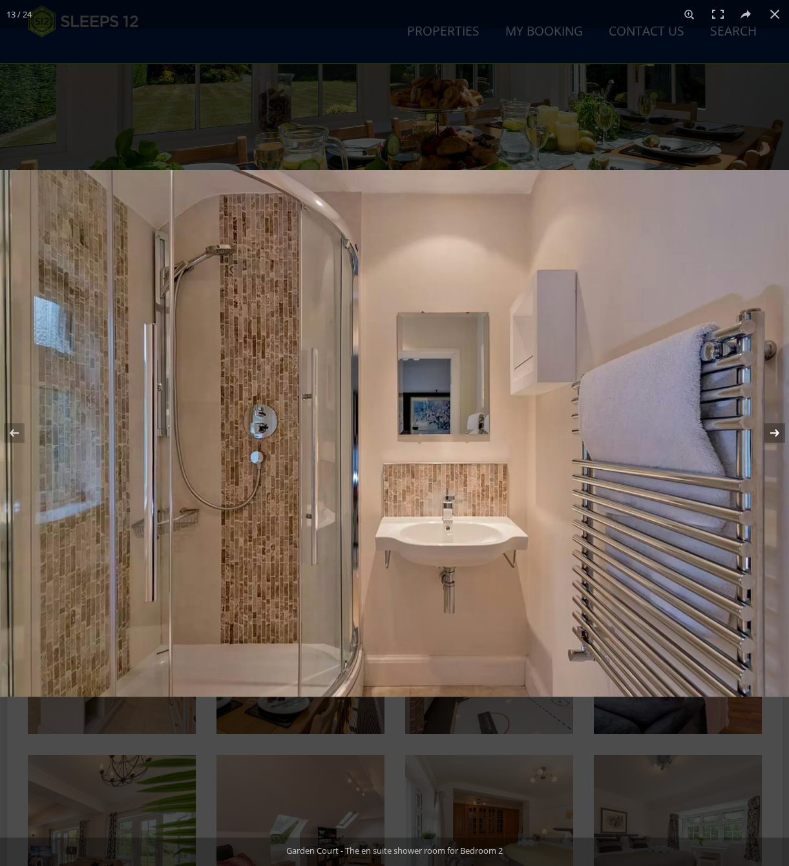
click at [781, 432] on button at bounding box center [766, 433] width 45 height 65
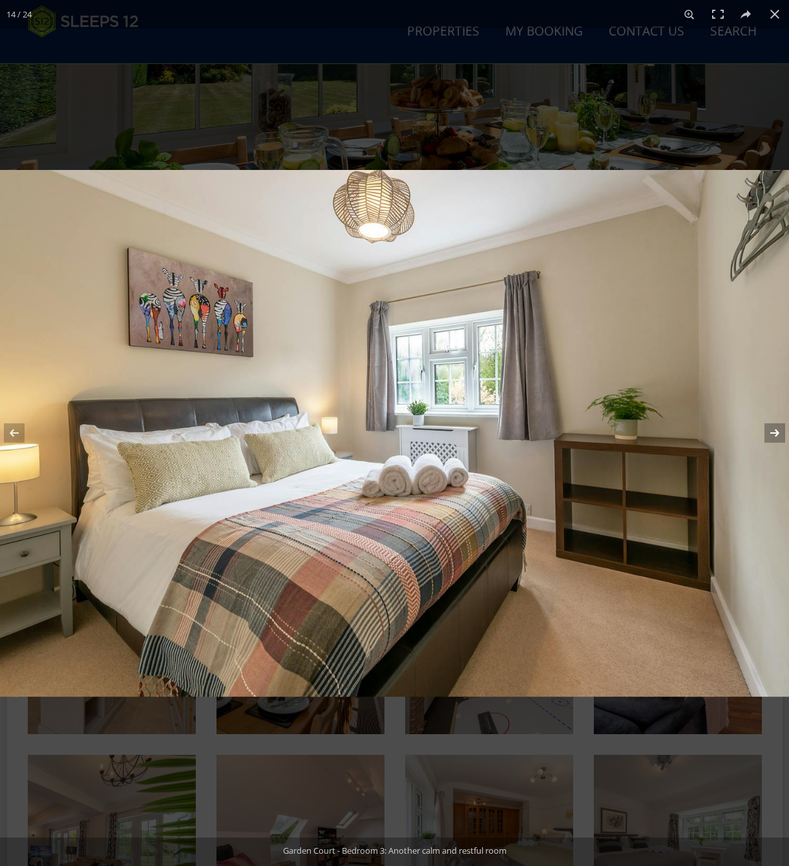
click at [781, 432] on button at bounding box center [766, 433] width 45 height 65
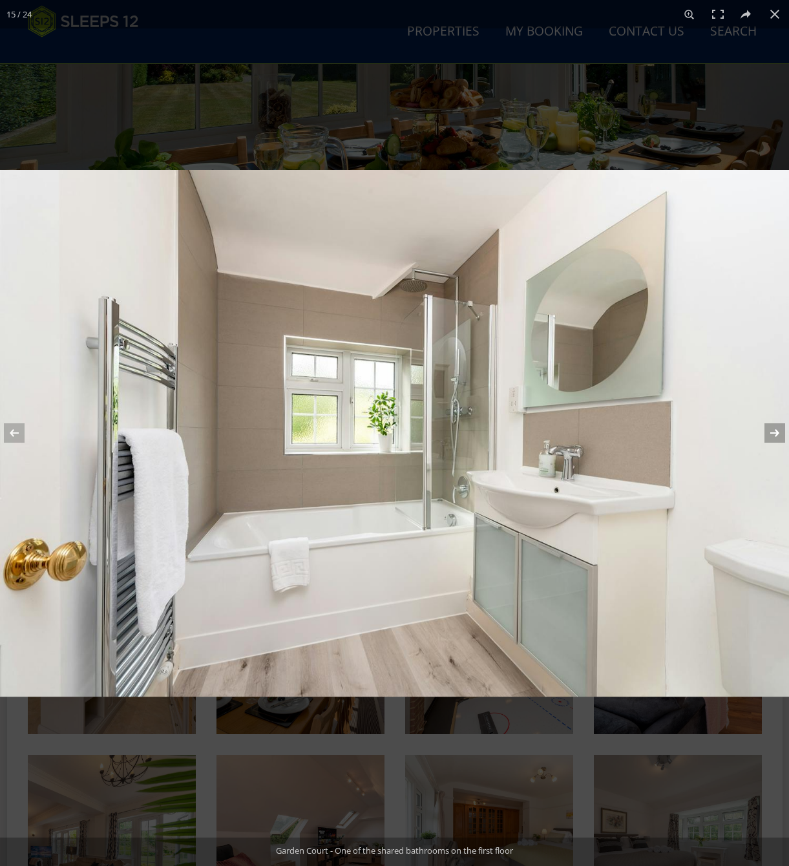
click at [781, 432] on button at bounding box center [766, 433] width 45 height 65
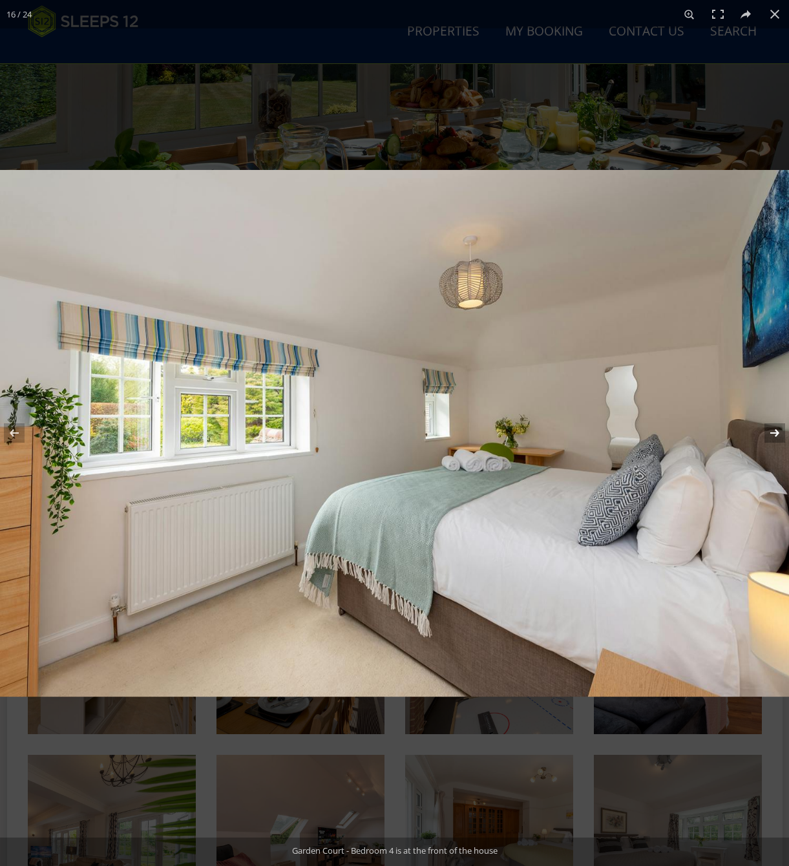
click at [781, 432] on button at bounding box center [766, 433] width 45 height 65
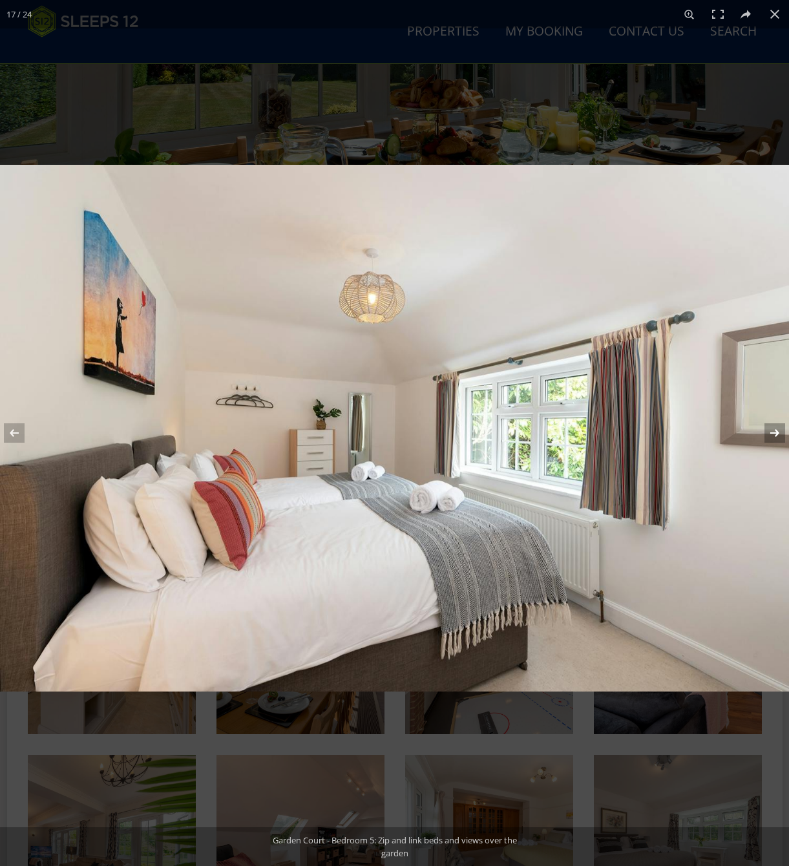
click at [776, 431] on button at bounding box center [766, 433] width 45 height 65
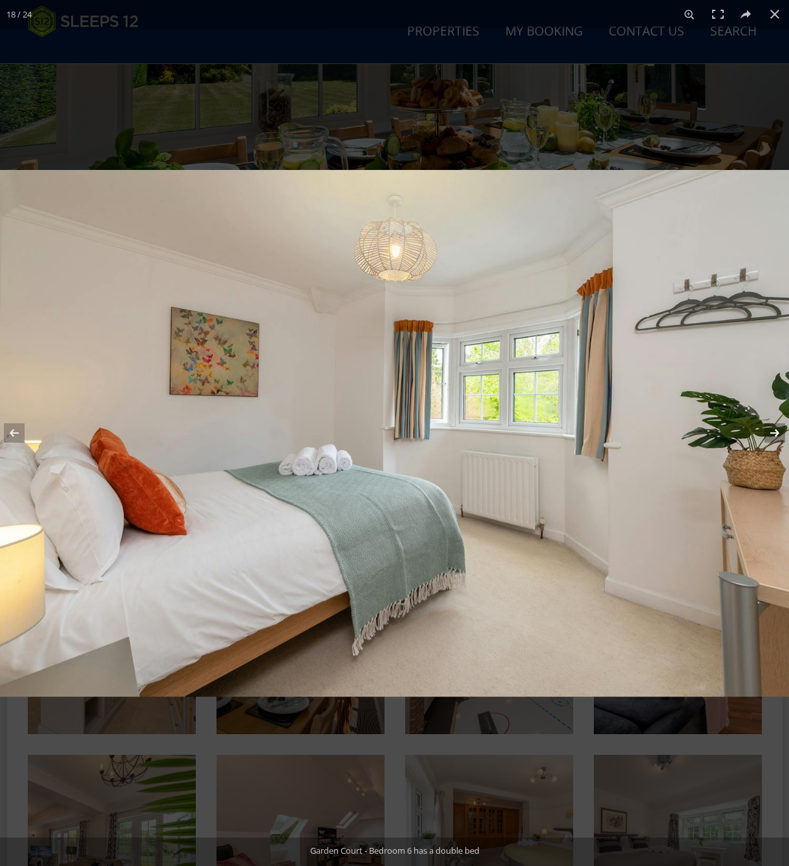
click at [776, 431] on button at bounding box center [766, 433] width 45 height 65
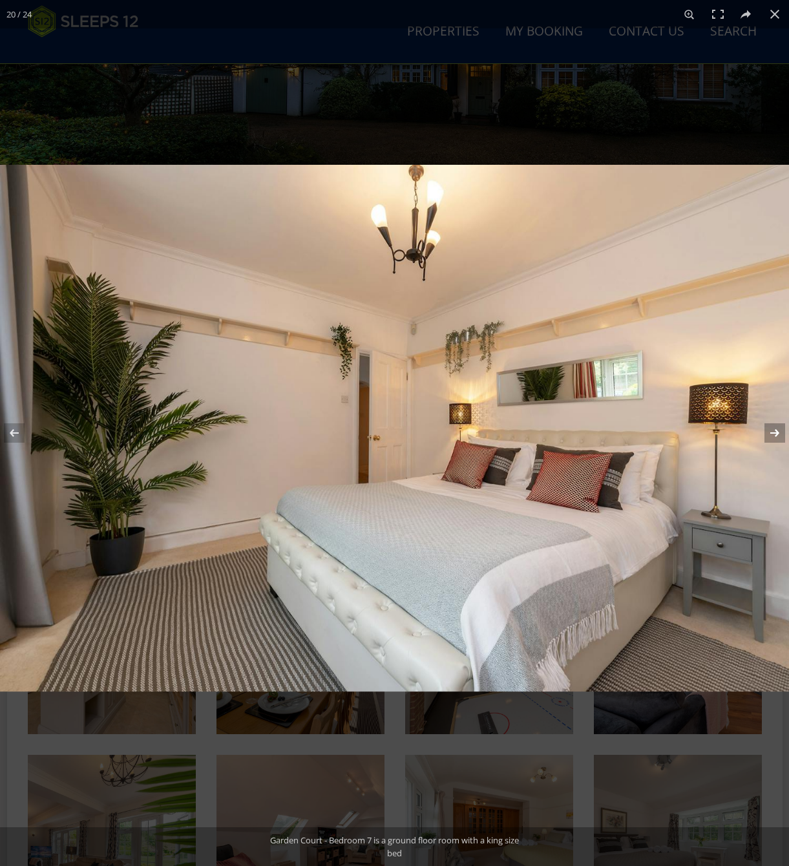
click at [776, 431] on button at bounding box center [766, 433] width 45 height 65
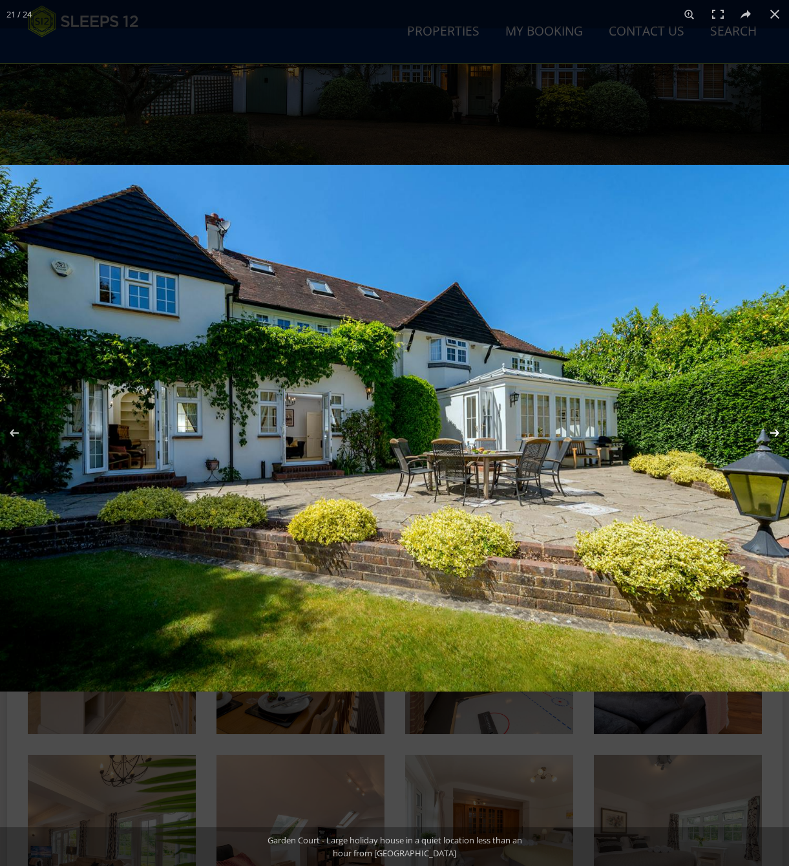
click at [774, 427] on button at bounding box center [766, 433] width 45 height 65
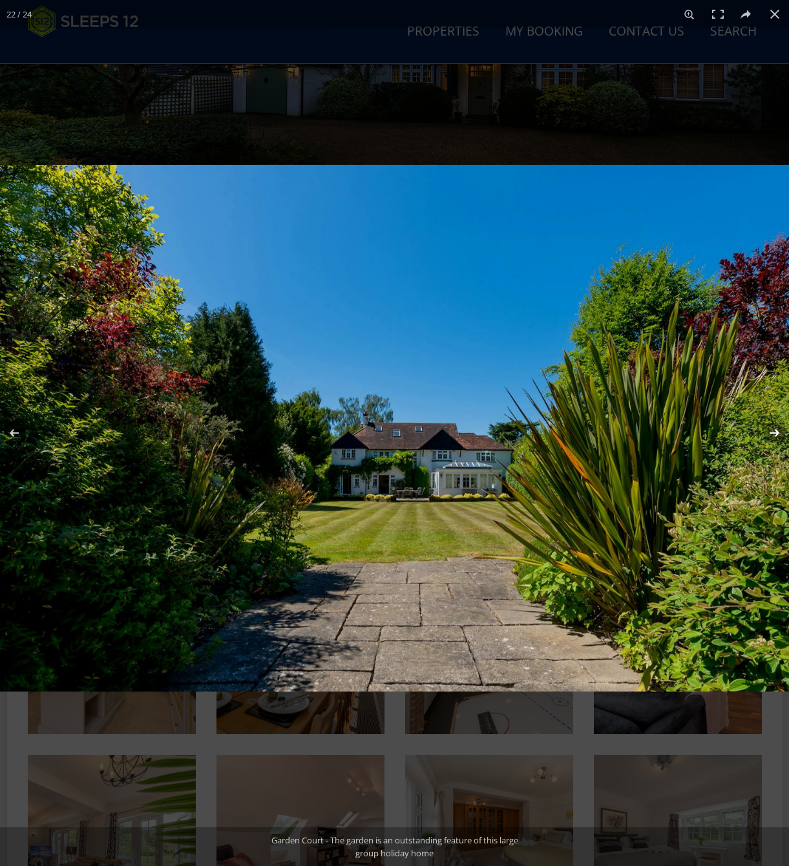
click at [775, 428] on button at bounding box center [766, 433] width 45 height 65
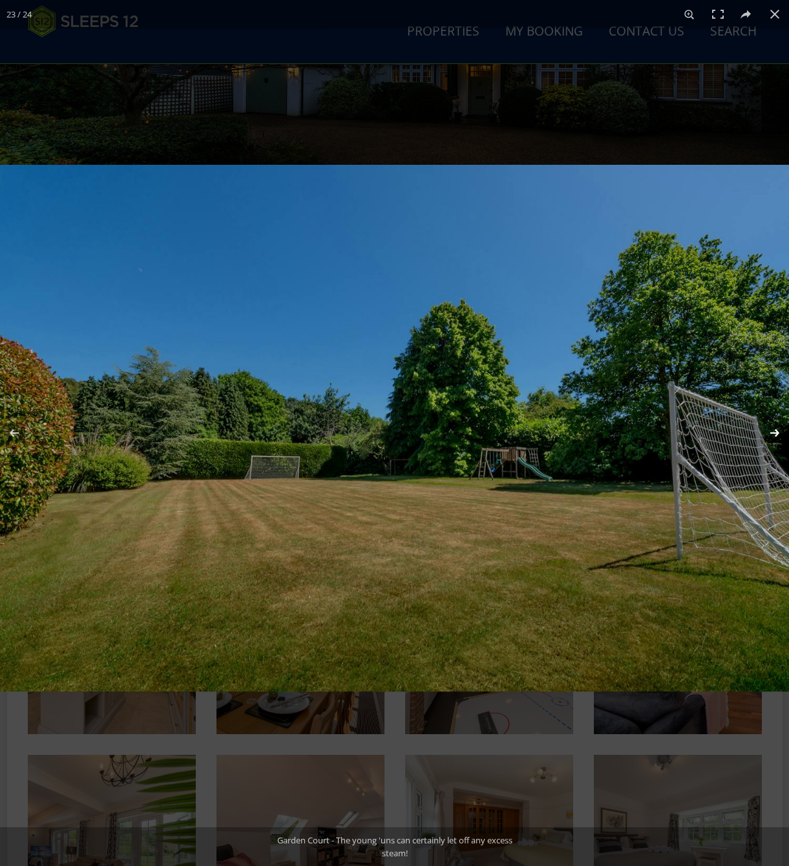
click at [775, 428] on button at bounding box center [766, 433] width 45 height 65
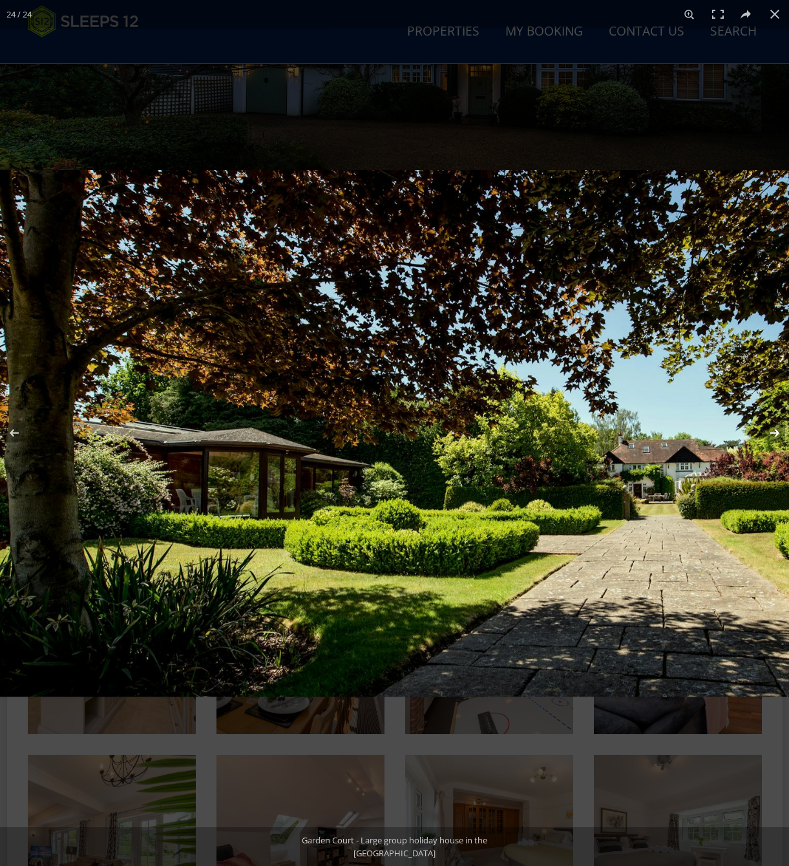
click at [775, 428] on button at bounding box center [766, 433] width 45 height 65
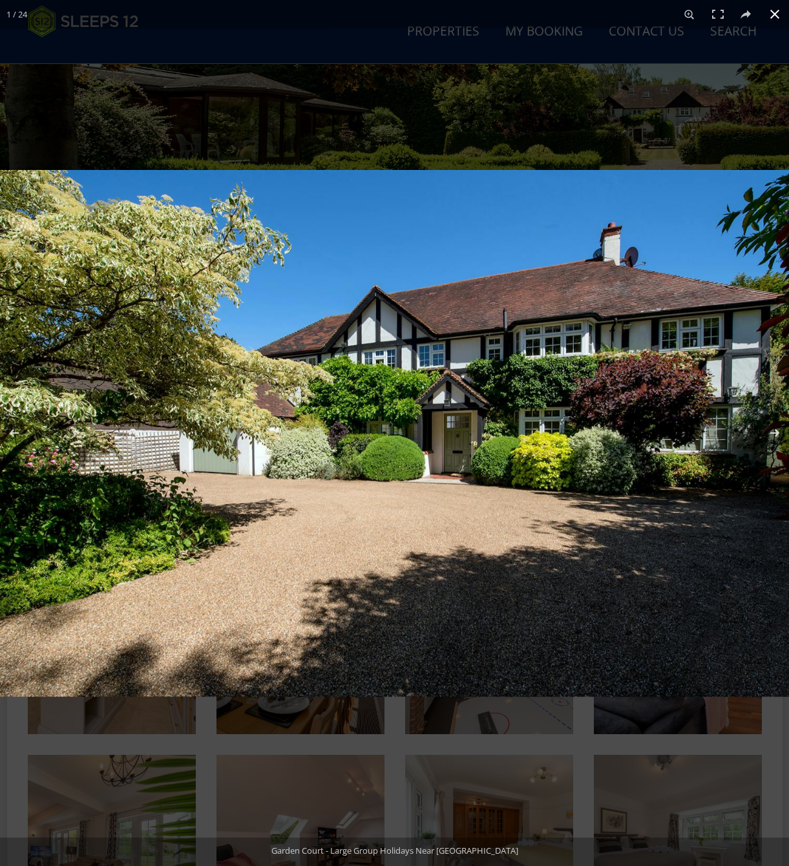
click at [775, 7] on button at bounding box center [775, 14] width 28 height 28
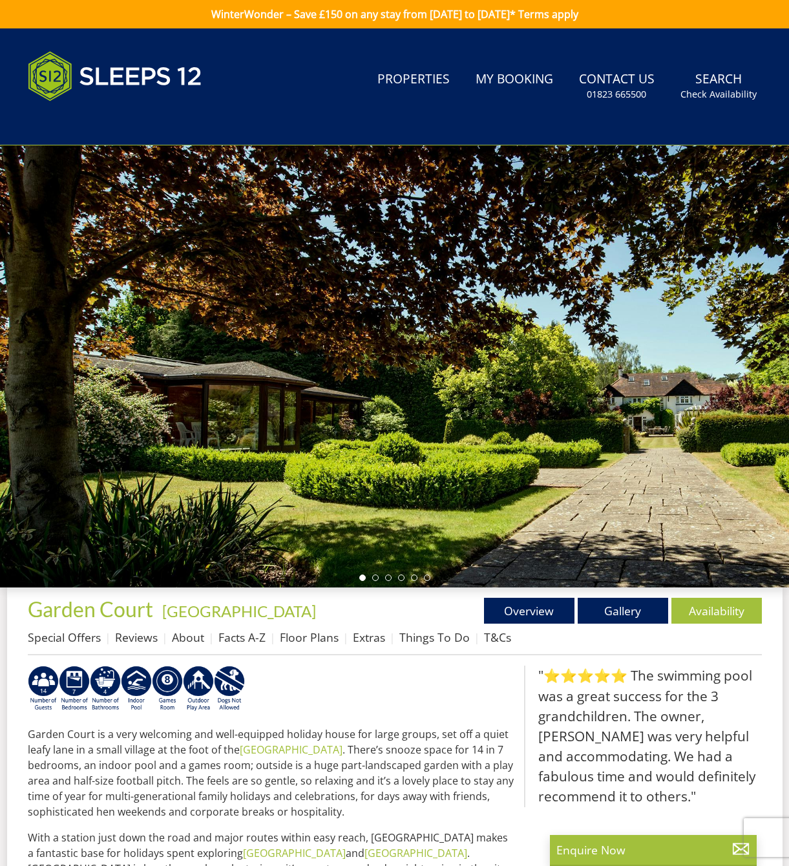
select select "5"
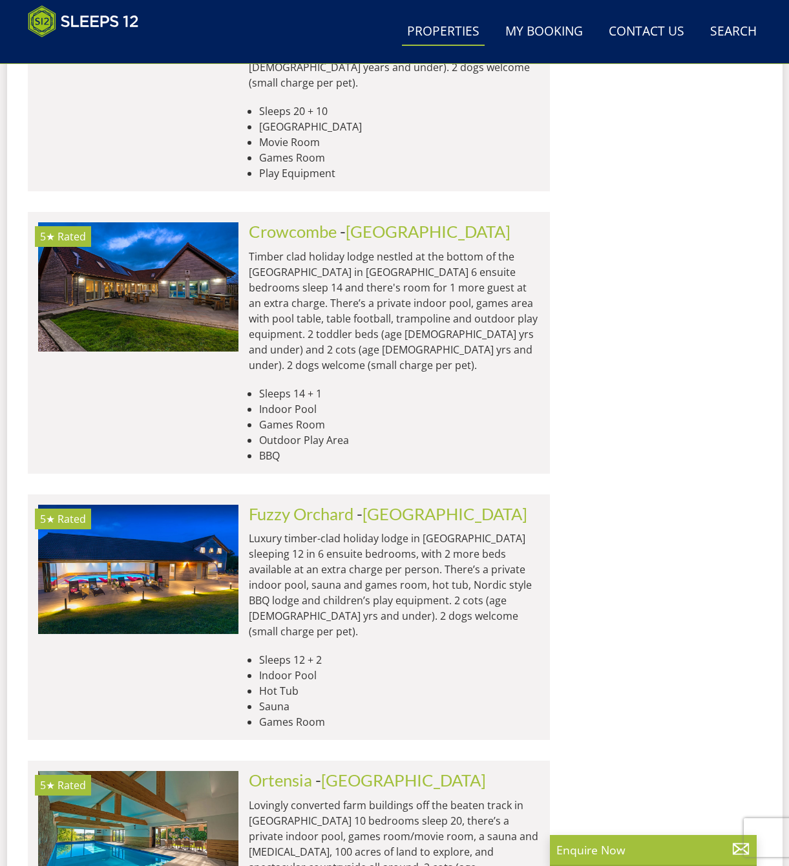
scroll to position [5086, 0]
